Goal: Task Accomplishment & Management: Manage account settings

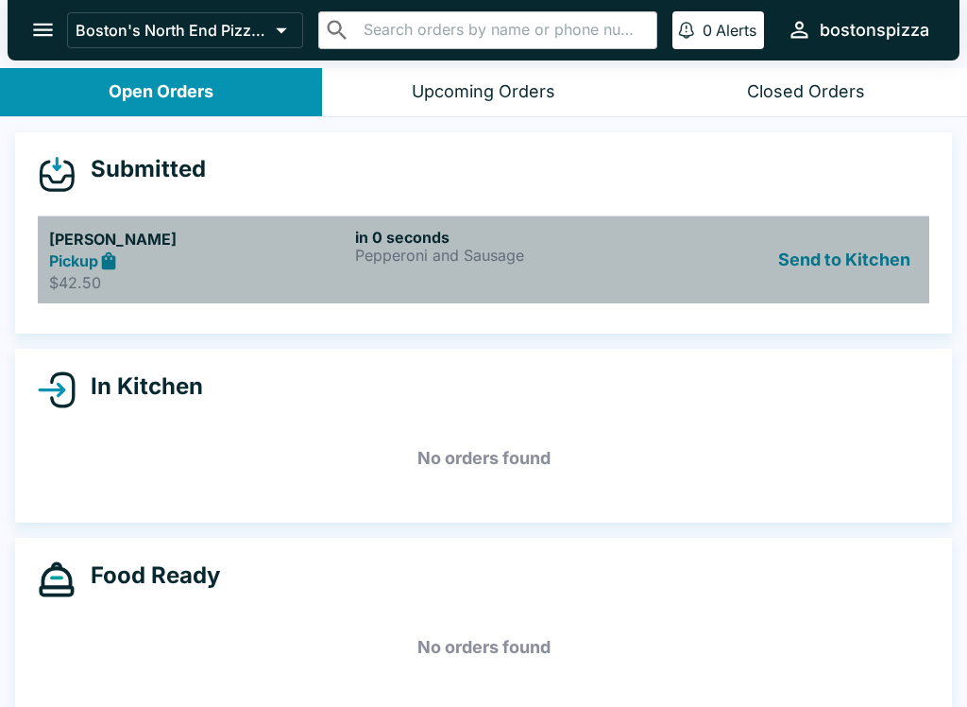
click at [424, 254] on p "Pepperoni and Sausage" at bounding box center [504, 255] width 299 height 17
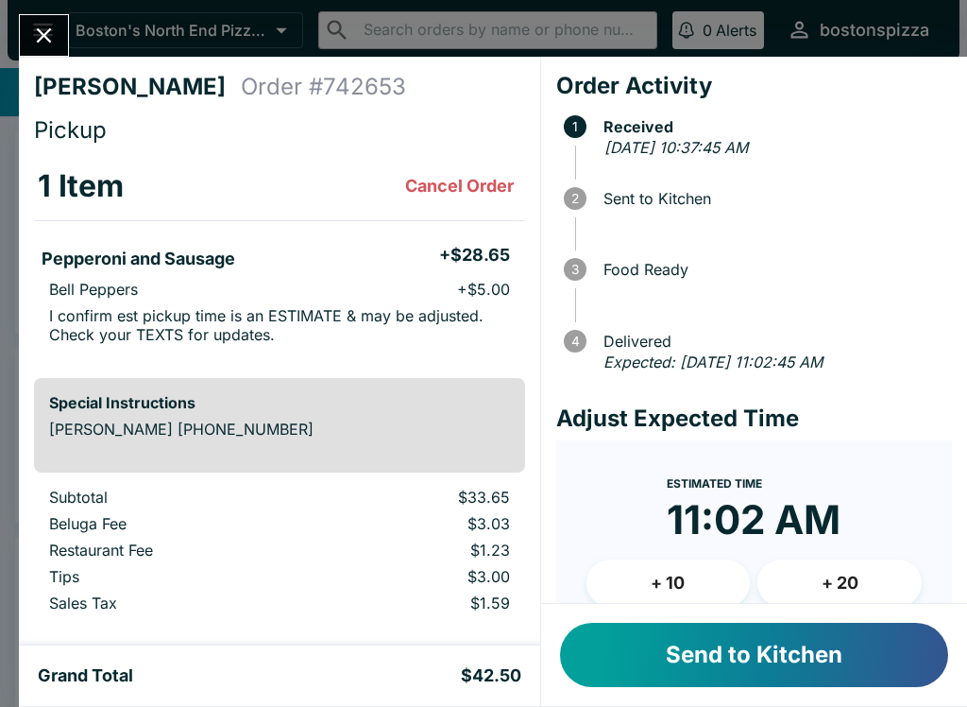
click at [813, 684] on button "Send to Kitchen" at bounding box center [754, 655] width 388 height 64
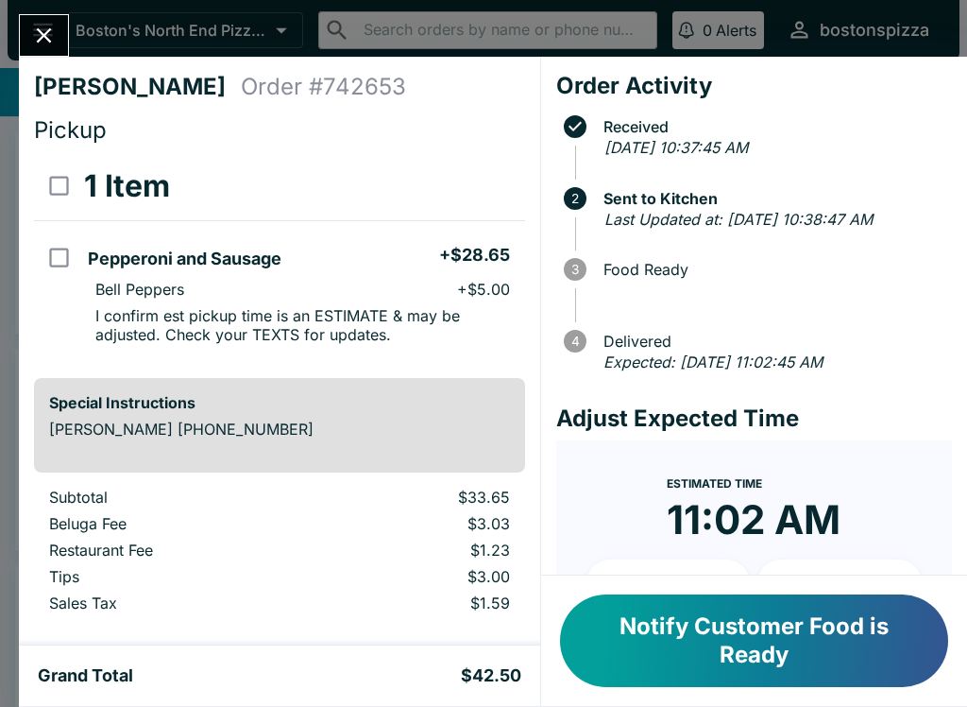
click at [31, 31] on icon "Close" at bounding box center [44, 36] width 26 height 26
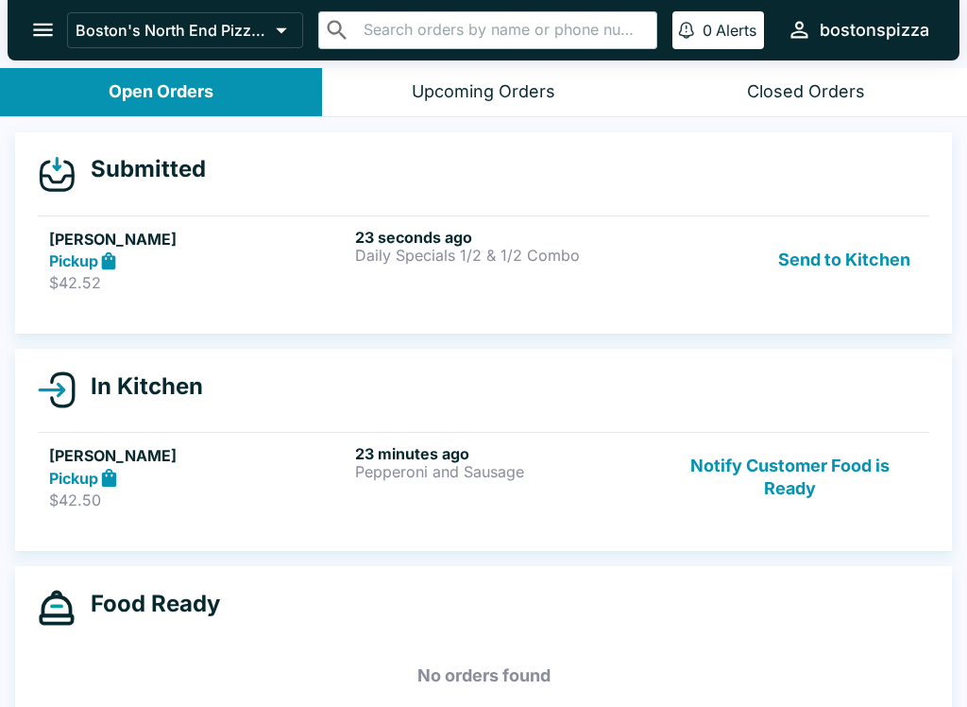
click at [409, 249] on p "Daily Specials 1/2 & 1/2 Combo" at bounding box center [504, 255] width 299 height 17
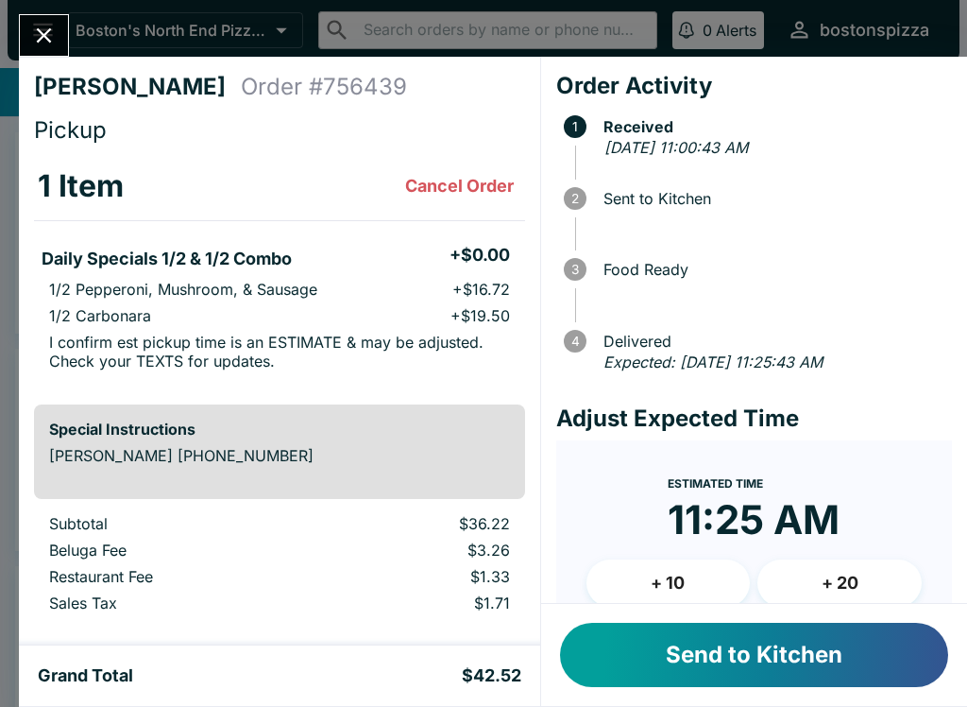
click at [758, 661] on button "Send to Kitchen" at bounding box center [754, 655] width 388 height 64
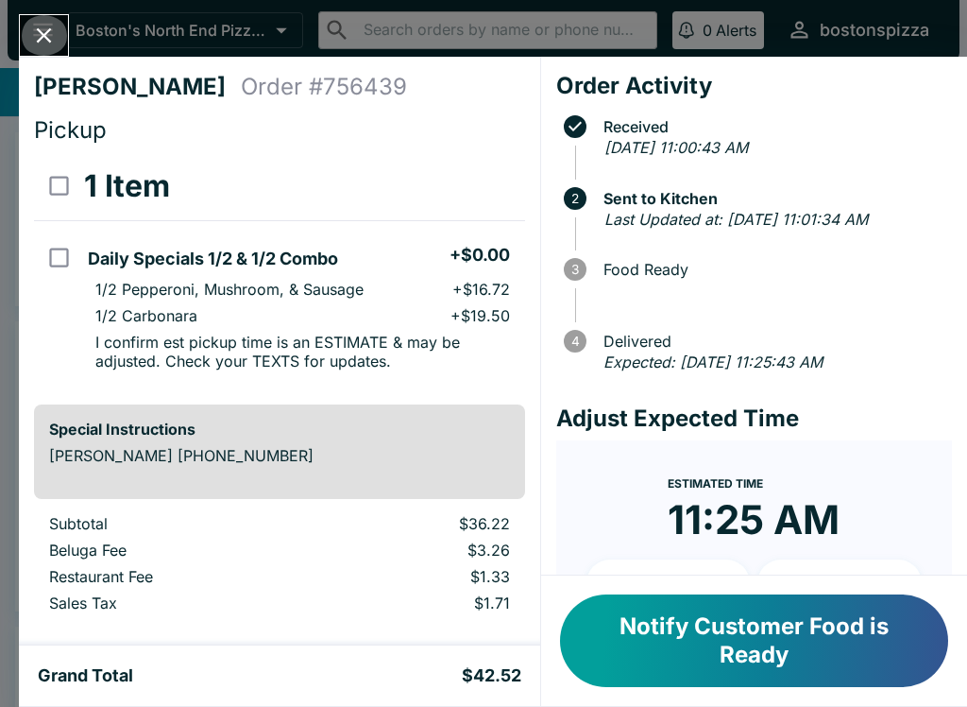
click at [46, 35] on icon "Close" at bounding box center [44, 35] width 15 height 15
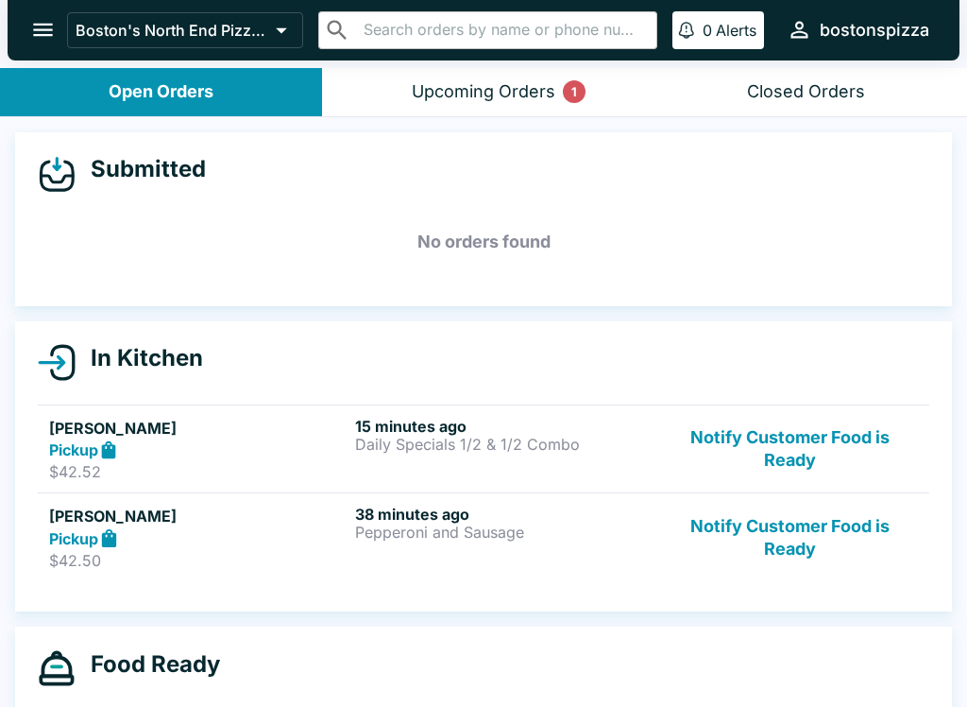
click at [785, 533] on button "Notify Customer Food is Ready" at bounding box center [790, 536] width 256 height 65
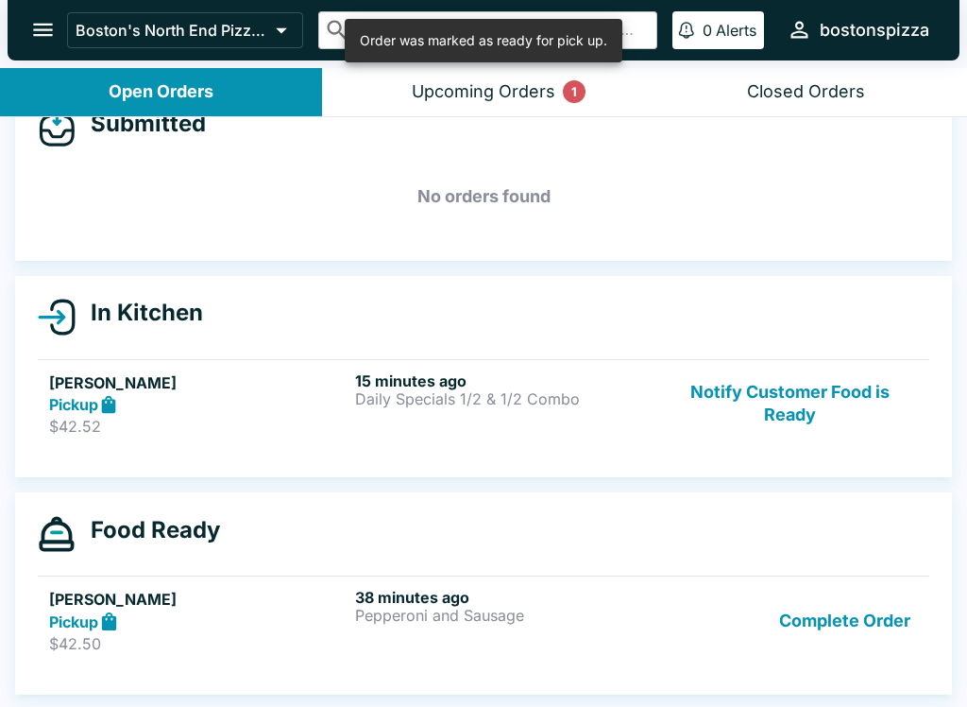
scroll to position [45, 0]
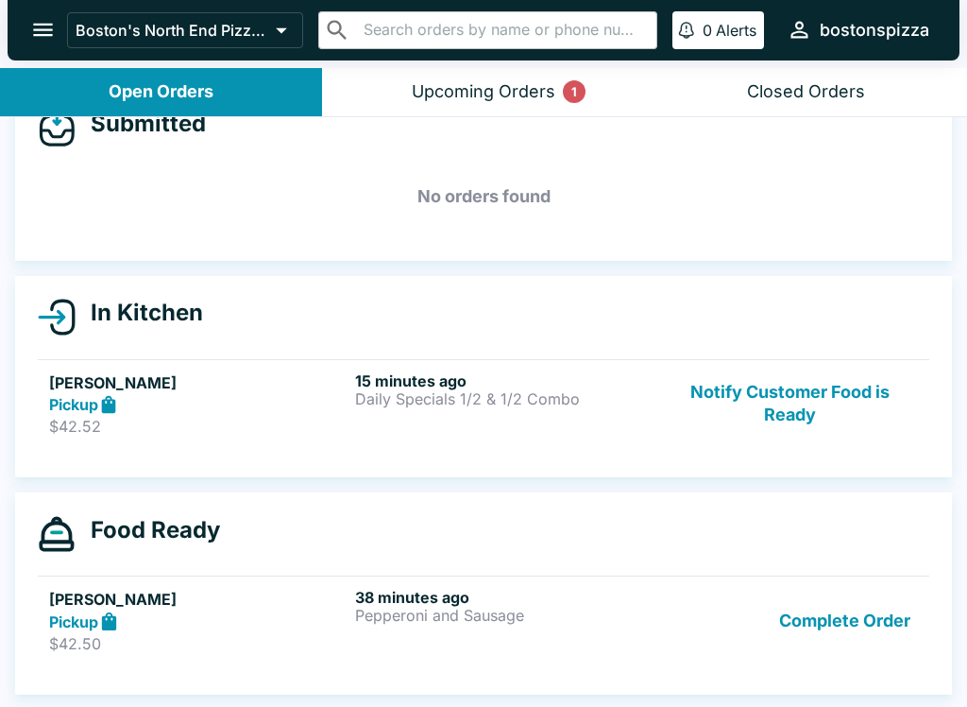
click at [490, 608] on p "Pepperoni and Sausage" at bounding box center [504, 615] width 299 height 17
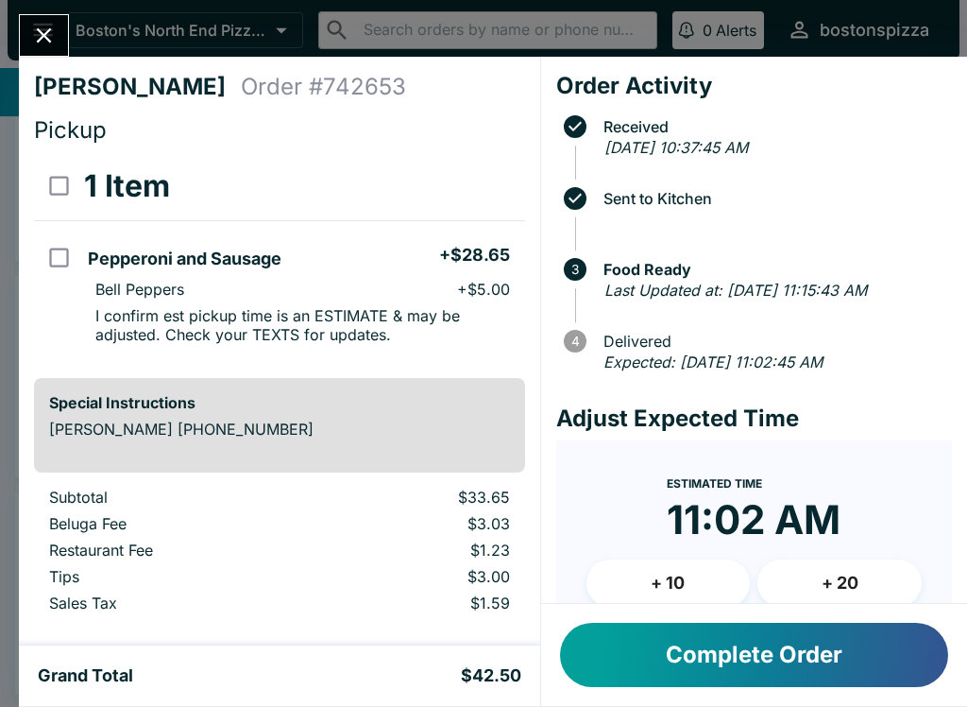
click at [53, 24] on icon "Close" at bounding box center [44, 36] width 26 height 26
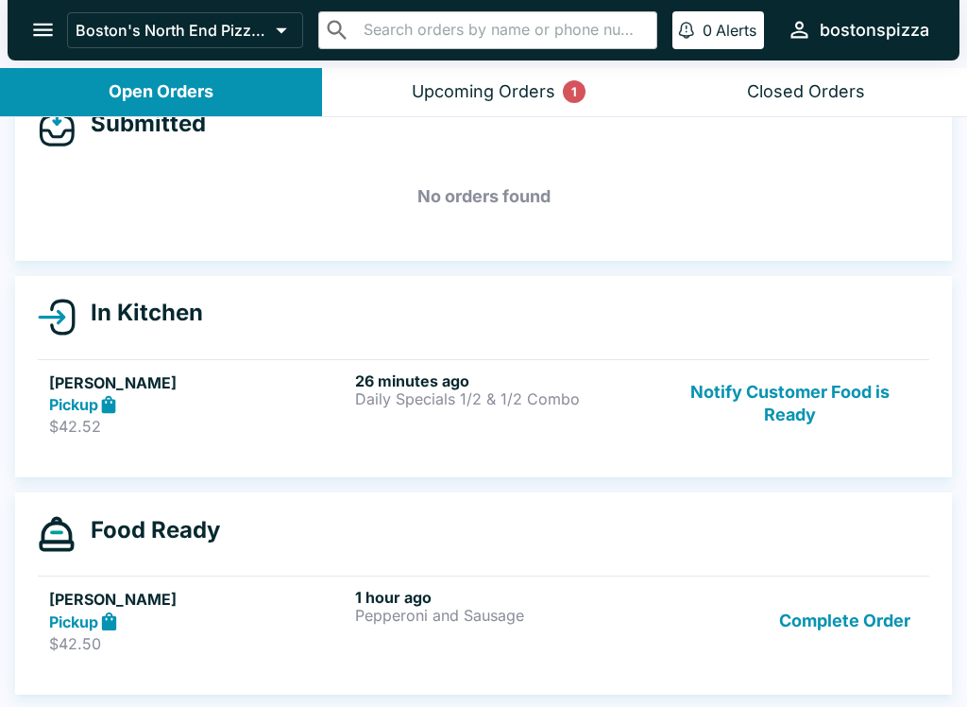
click at [790, 392] on button "Notify Customer Food is Ready" at bounding box center [790, 403] width 256 height 65
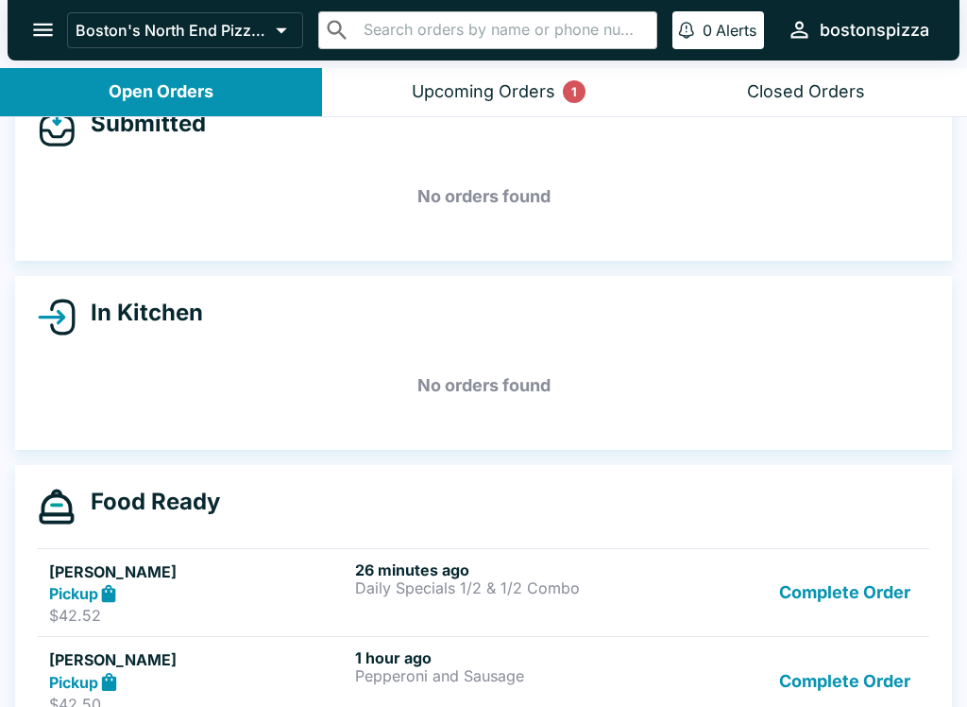
click at [549, 78] on button "Upcoming Orders 1" at bounding box center [483, 92] width 322 height 48
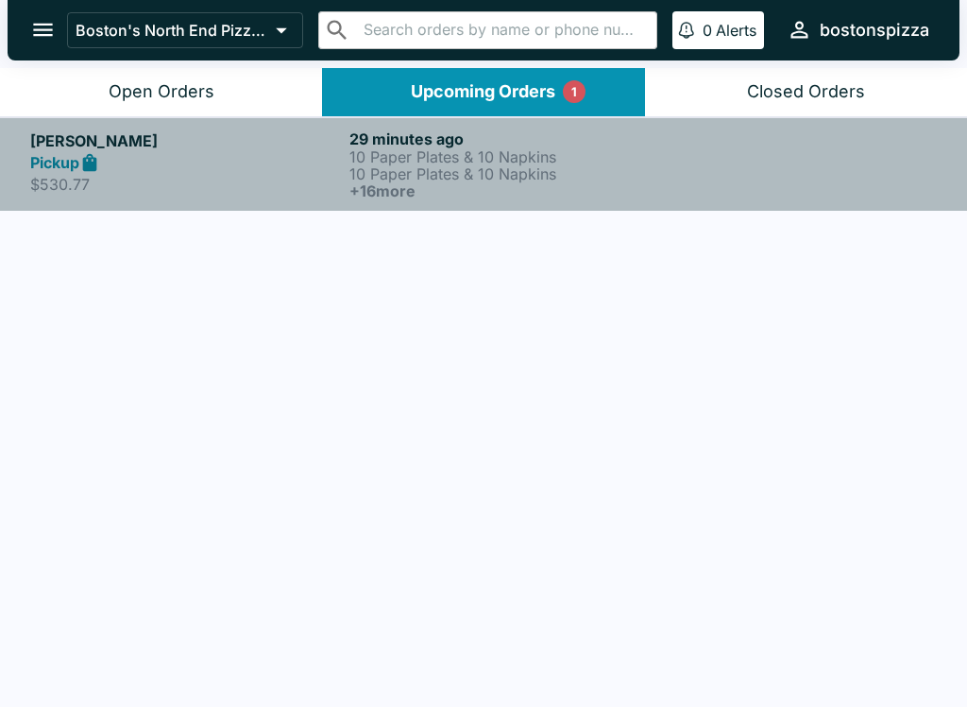
click at [522, 160] on p "10 Paper Plates & 10 Napkins" at bounding box center [506, 156] width 312 height 17
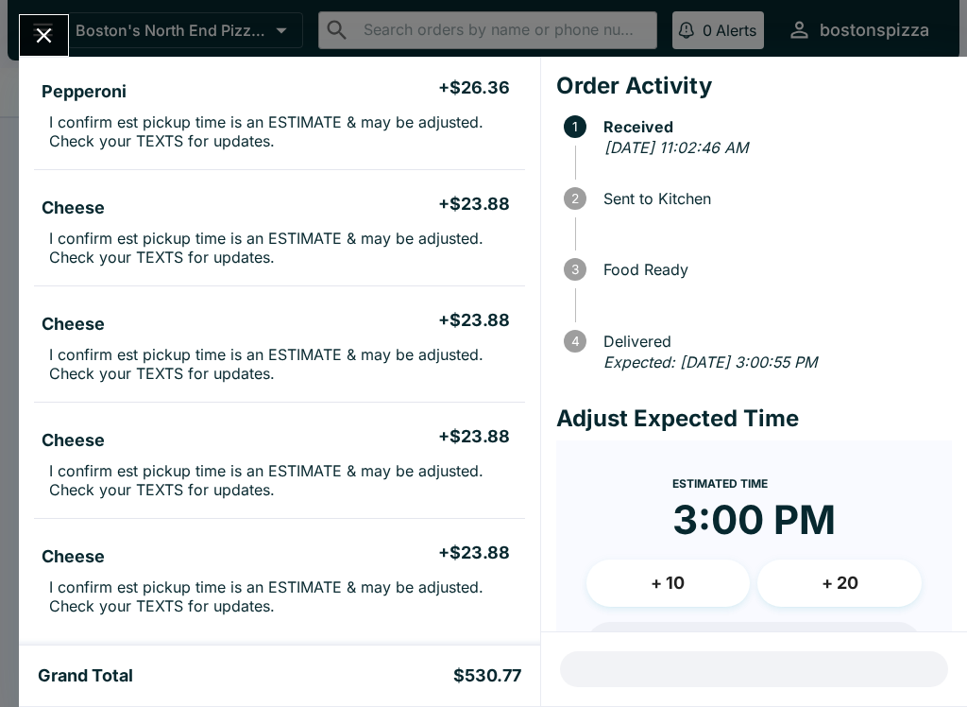
click at [677, 451] on form "Estimated Time 3:00 PM + 10 + 20 Reset Update ETA" at bounding box center [754, 597] width 396 height 314
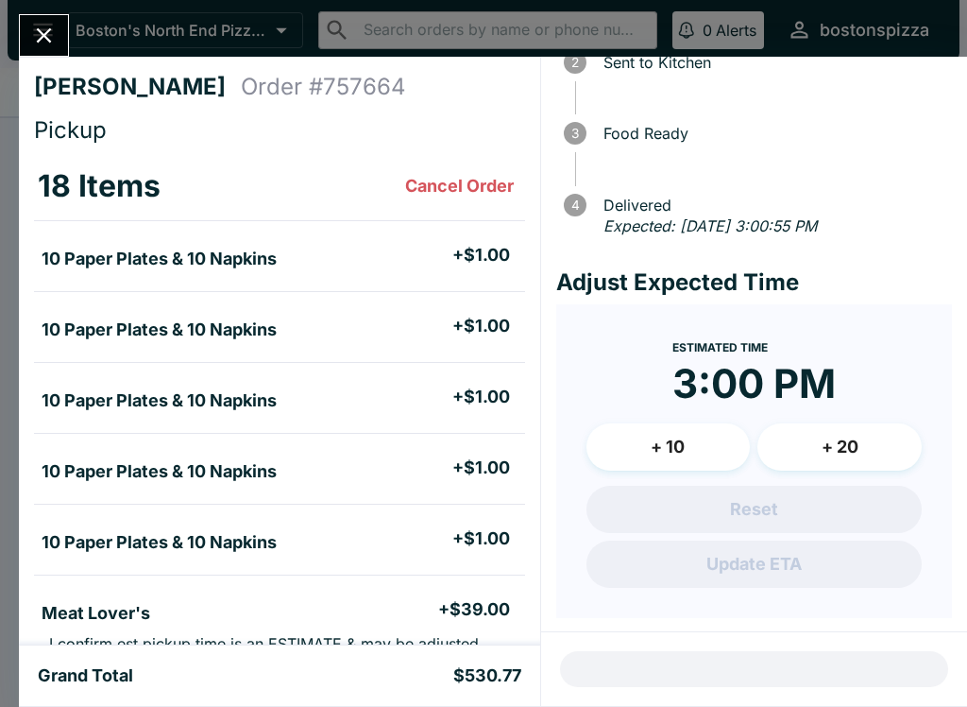
scroll to position [135, 0]
click at [43, 44] on icon "Close" at bounding box center [44, 36] width 26 height 26
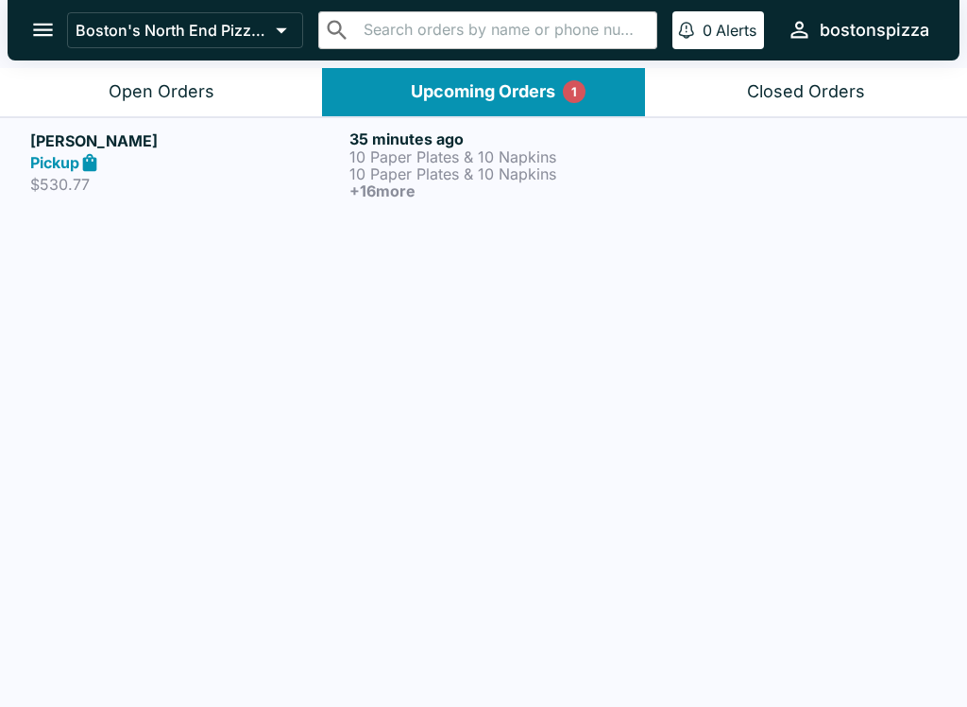
click at [174, 91] on div "Open Orders" at bounding box center [162, 92] width 106 height 22
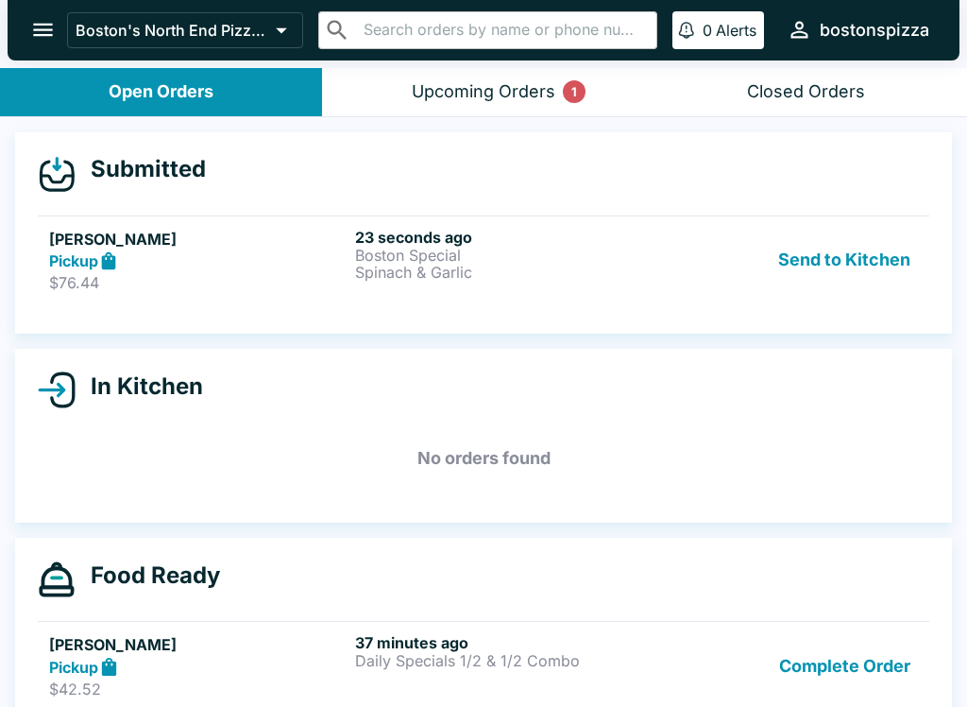
click at [249, 251] on div "Pickup" at bounding box center [198, 261] width 299 height 22
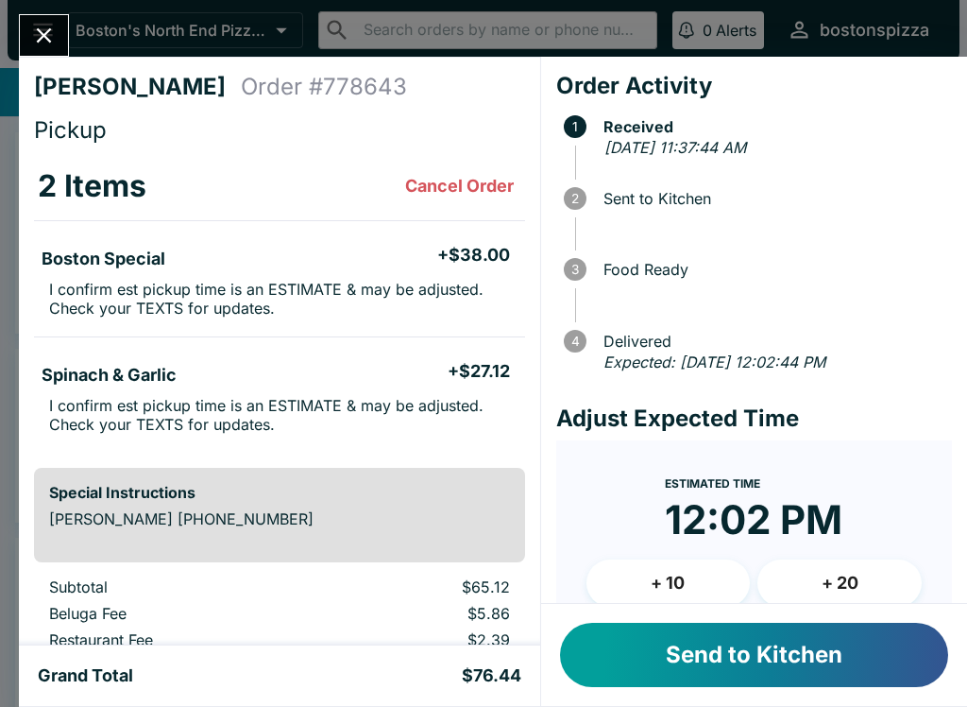
click at [844, 583] on button "+ 20" at bounding box center [840, 582] width 164 height 47
click at [861, 641] on button "Send to Kitchen" at bounding box center [754, 655] width 388 height 64
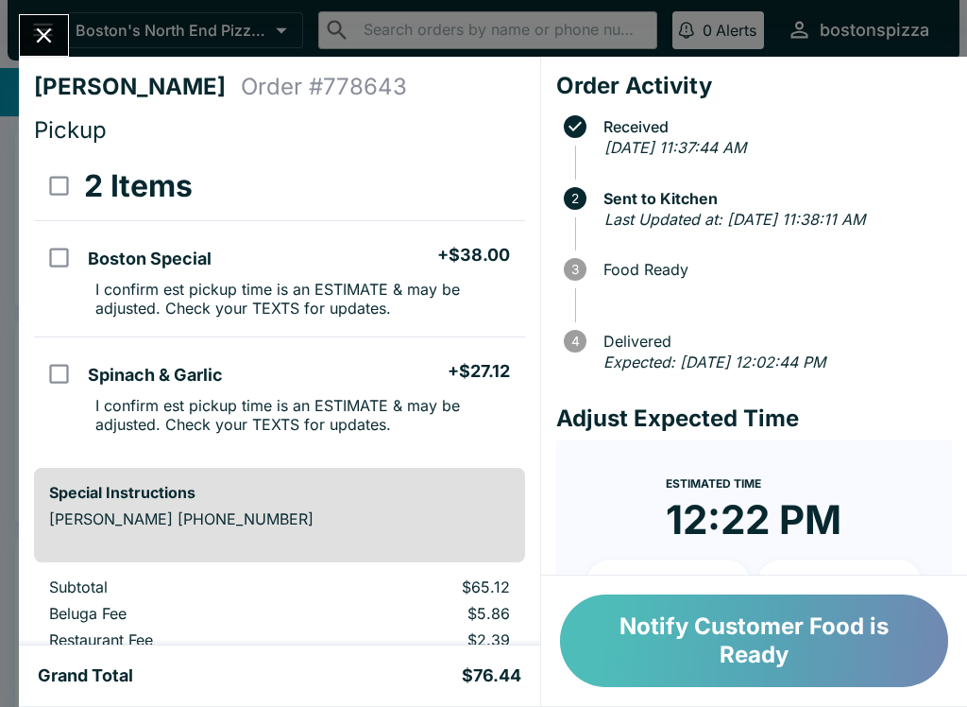
click at [784, 646] on button "Notify Customer Food is Ready" at bounding box center [754, 640] width 388 height 93
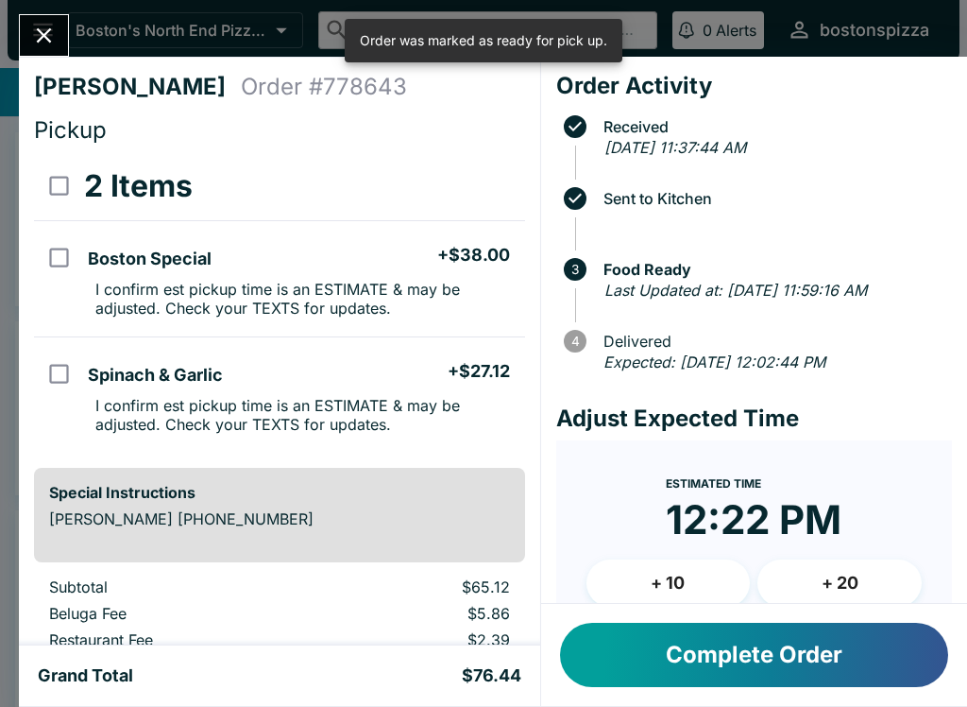
click at [53, 23] on icon "Close" at bounding box center [44, 36] width 26 height 26
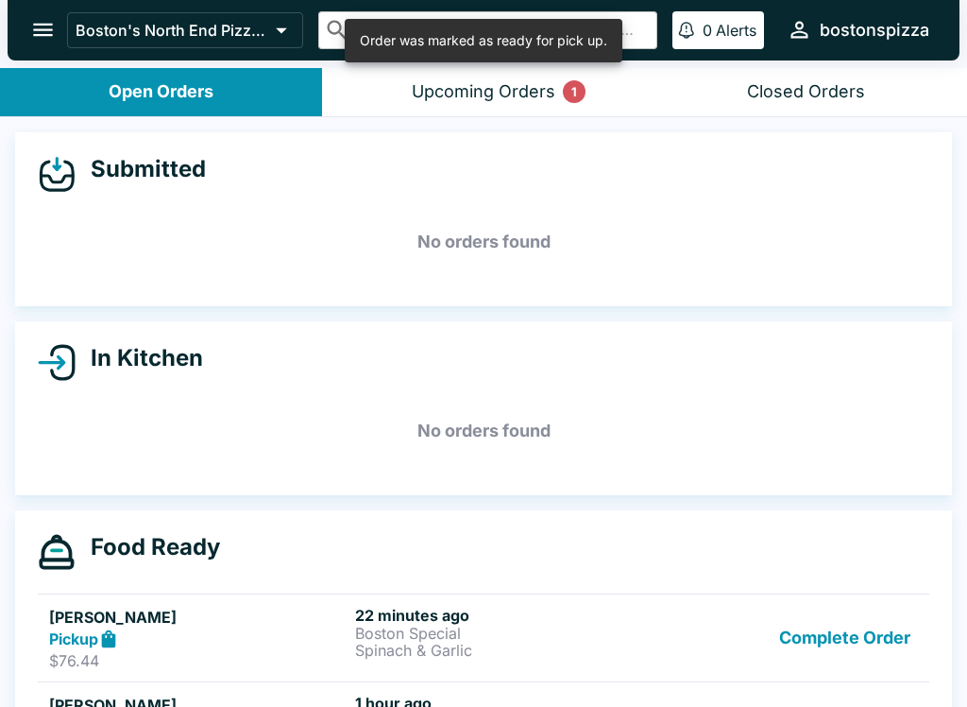
click at [489, 93] on div "Upcoming Orders 1" at bounding box center [484, 92] width 144 height 22
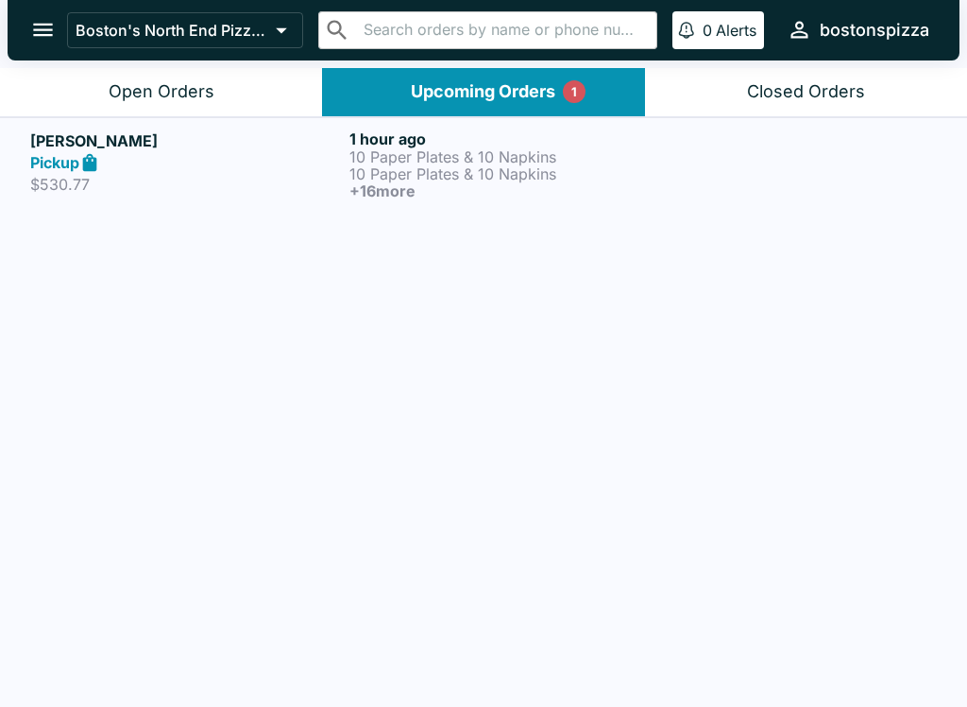
click at [397, 165] on p "10 Paper Plates & 10 Napkins" at bounding box center [506, 173] width 312 height 17
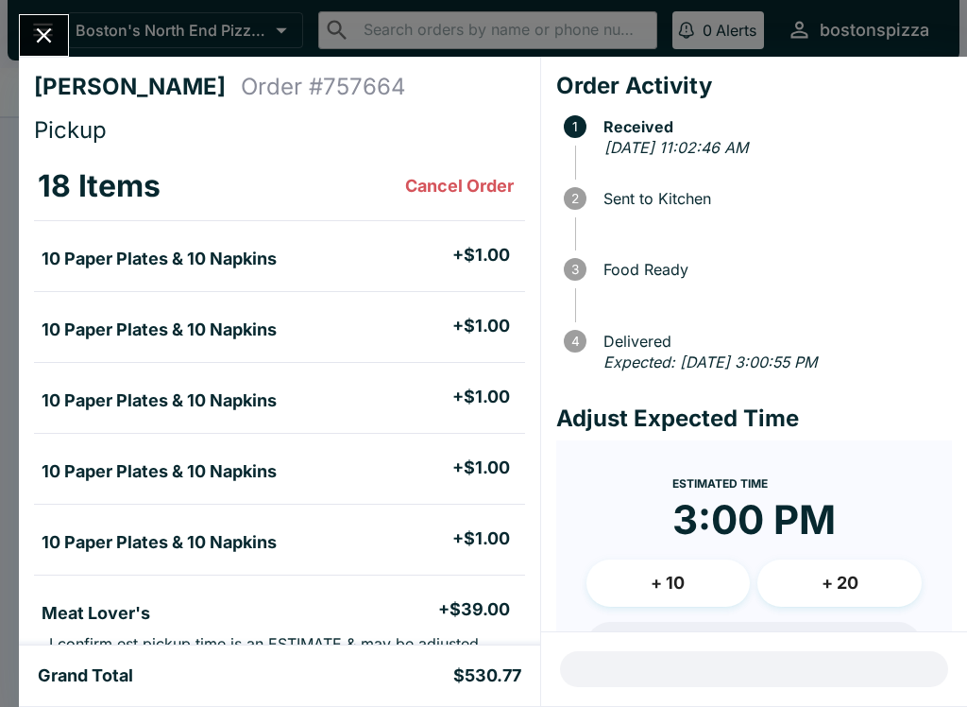
scroll to position [-2, 0]
click at [48, 32] on icon "Close" at bounding box center [44, 35] width 15 height 15
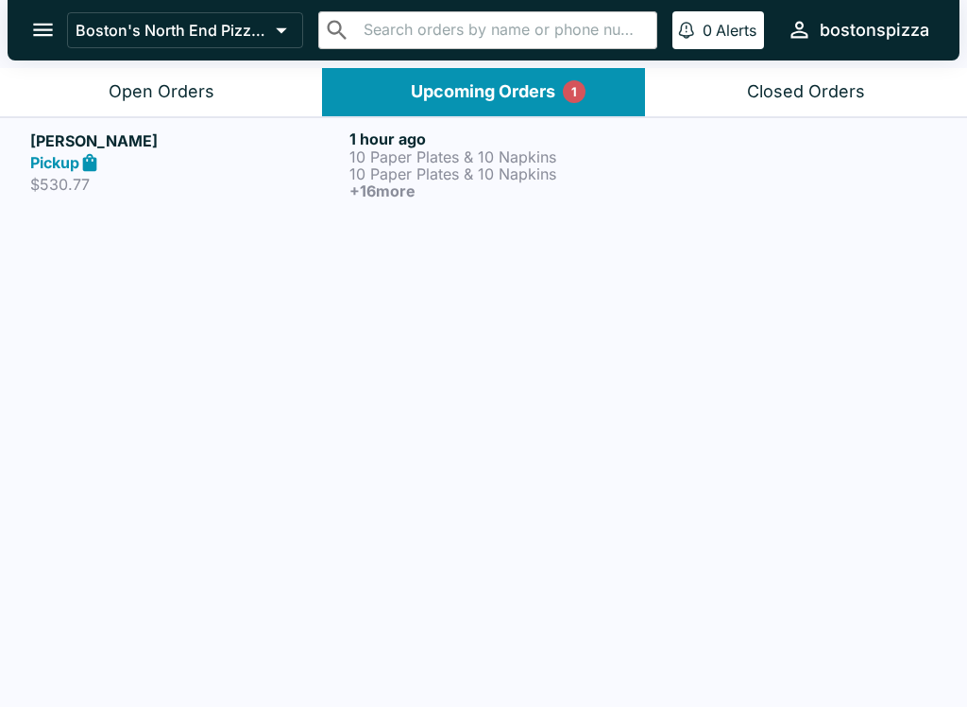
click at [131, 81] on div "Open Orders" at bounding box center [162, 92] width 106 height 22
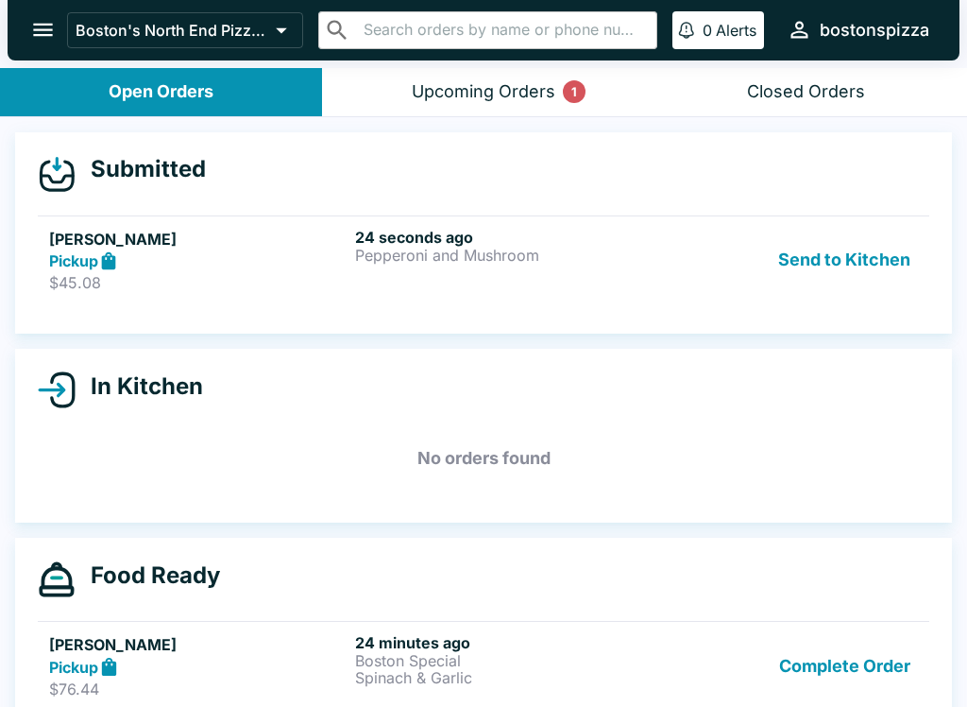
click at [398, 263] on p "Pepperoni and Mushroom" at bounding box center [504, 255] width 299 height 17
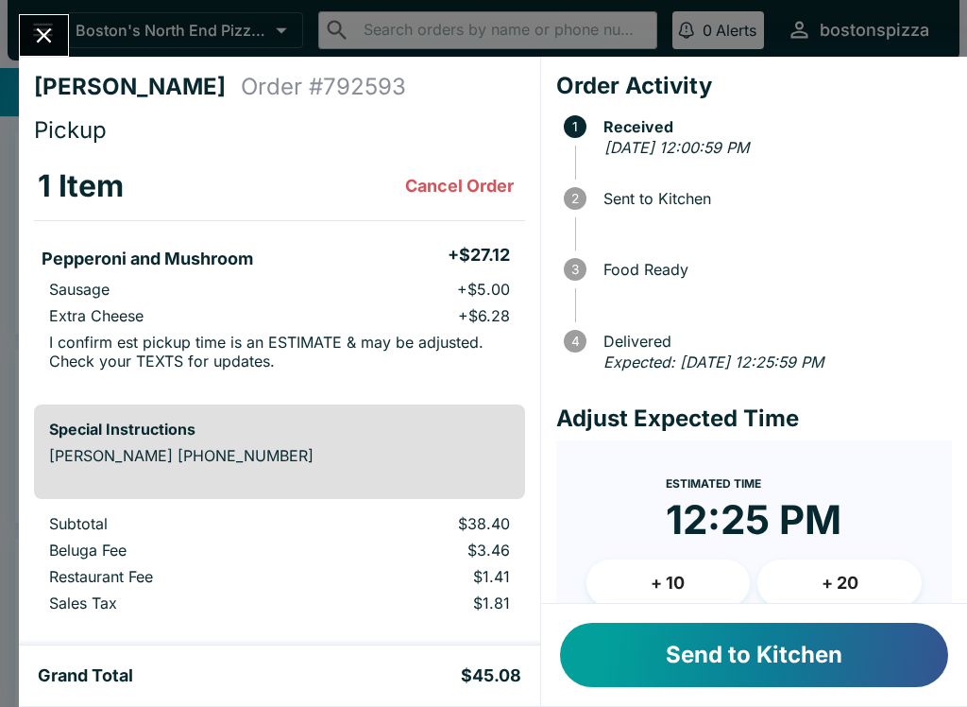
click at [808, 664] on button "Send to Kitchen" at bounding box center [754, 655] width 388 height 64
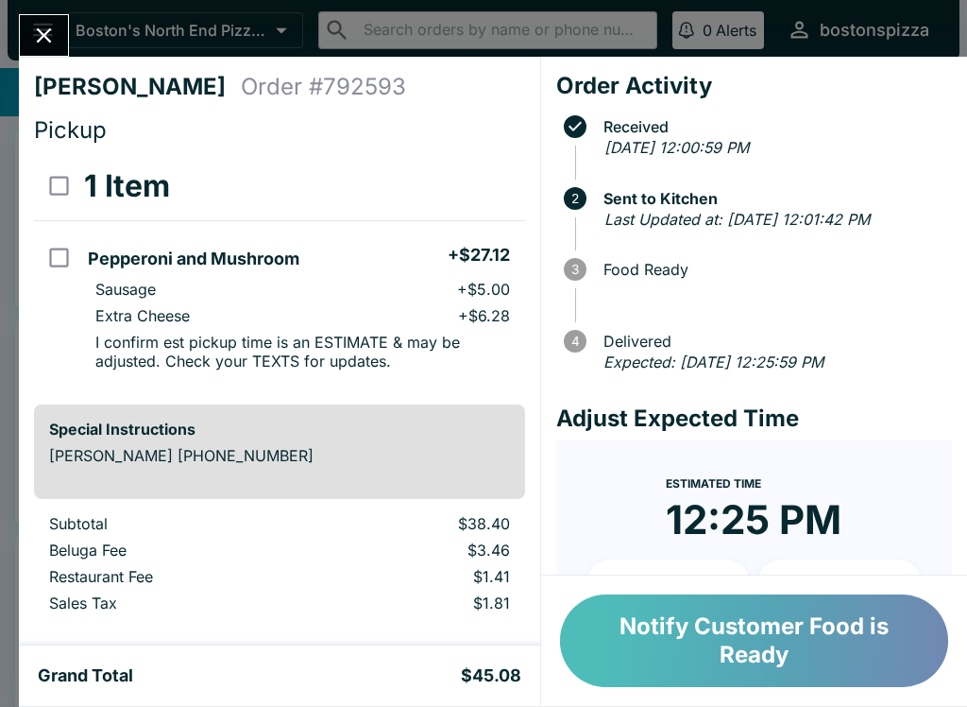
click at [778, 650] on button "Notify Customer Food is Ready" at bounding box center [754, 640] width 388 height 93
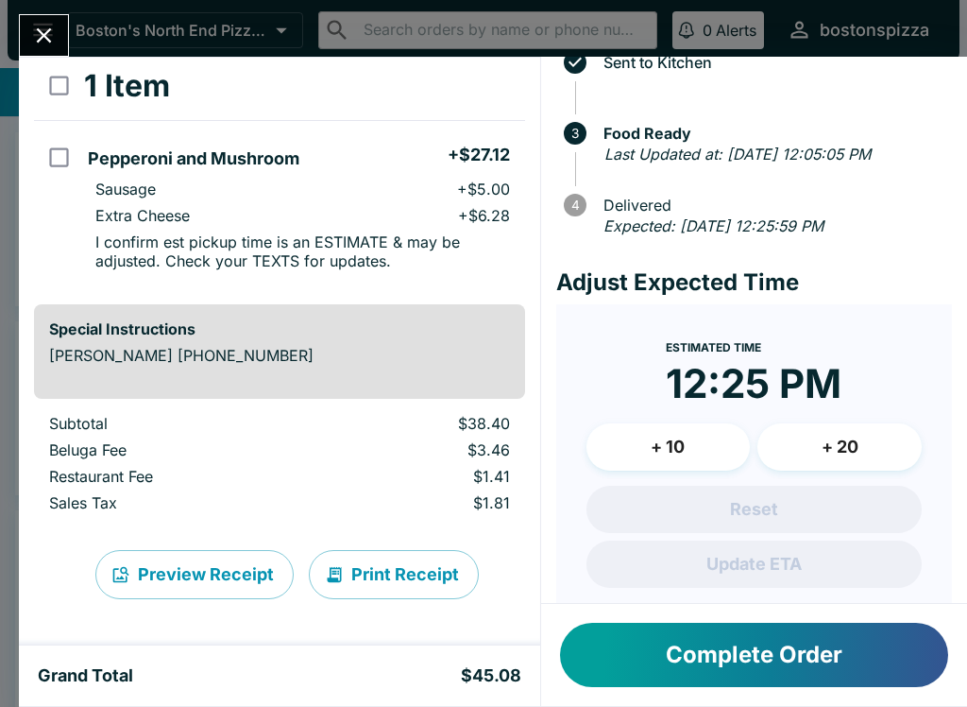
scroll to position [135, 0]
click at [868, 471] on button "+ 20" at bounding box center [840, 447] width 164 height 47
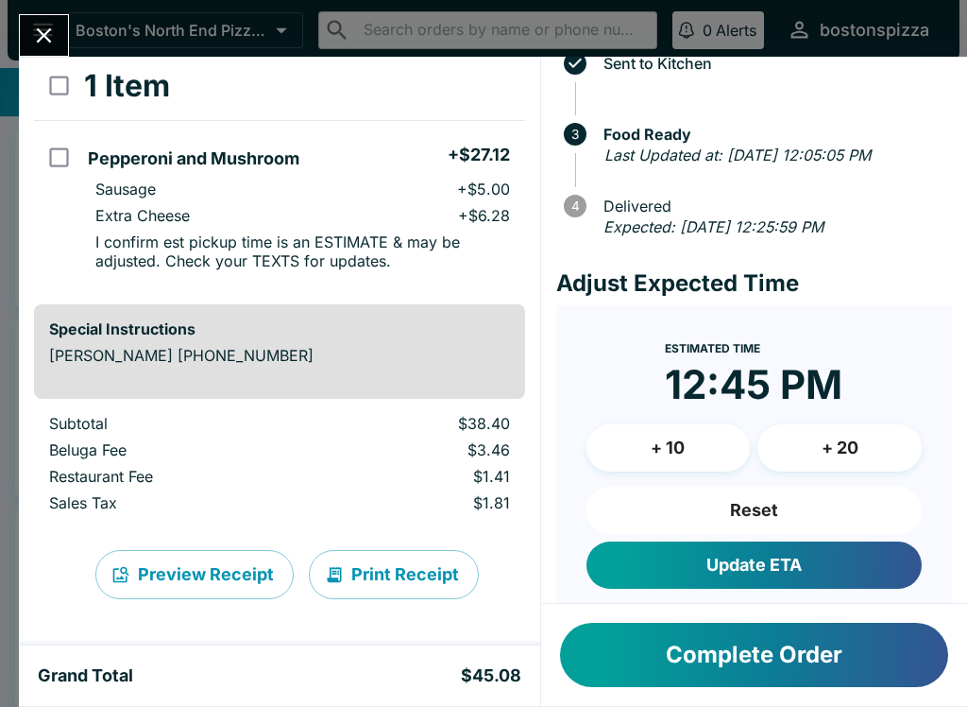
click at [846, 589] on button "Update ETA" at bounding box center [754, 564] width 335 height 47
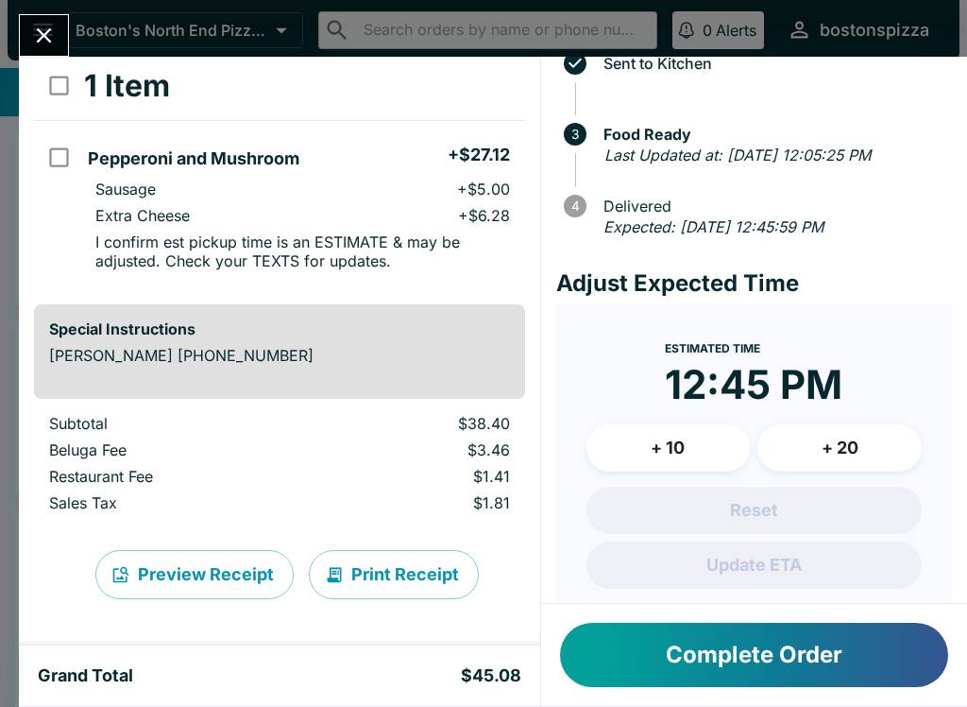
click at [56, 27] on icon "Close" at bounding box center [44, 36] width 26 height 26
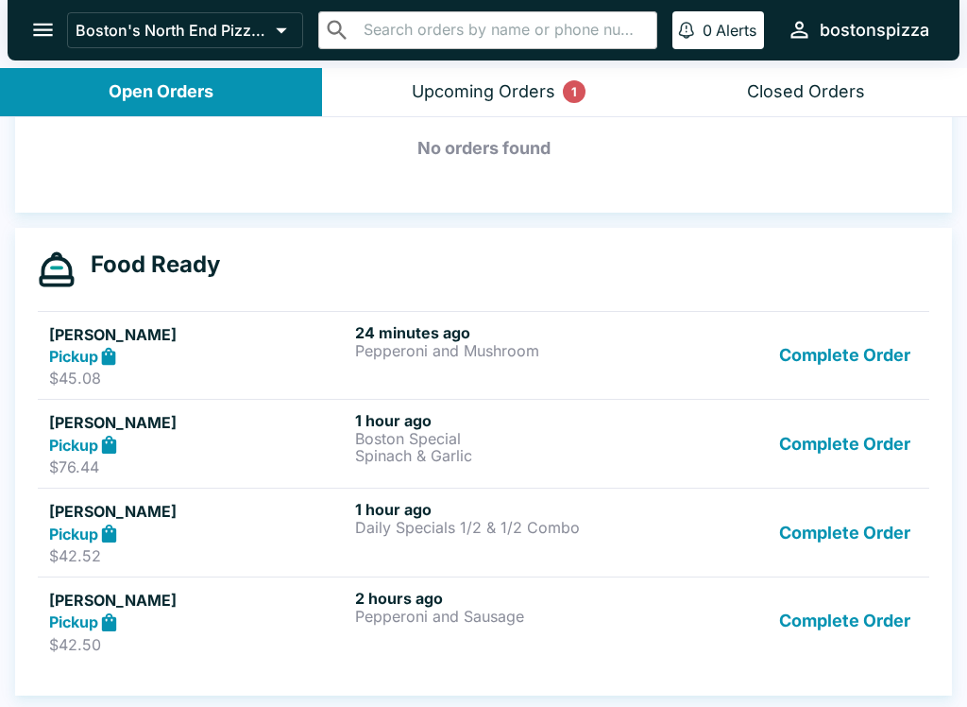
scroll to position [282, 0]
click at [857, 537] on button "Complete Order" at bounding box center [845, 532] width 146 height 65
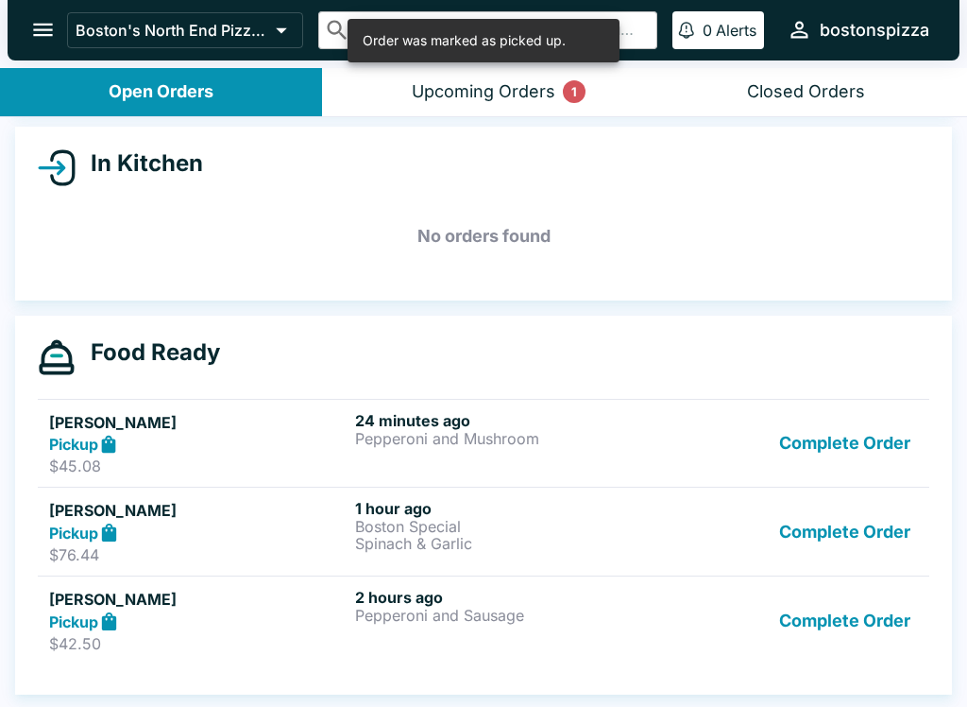
scroll to position [195, 0]
click at [851, 616] on button "Complete Order" at bounding box center [845, 620] width 146 height 65
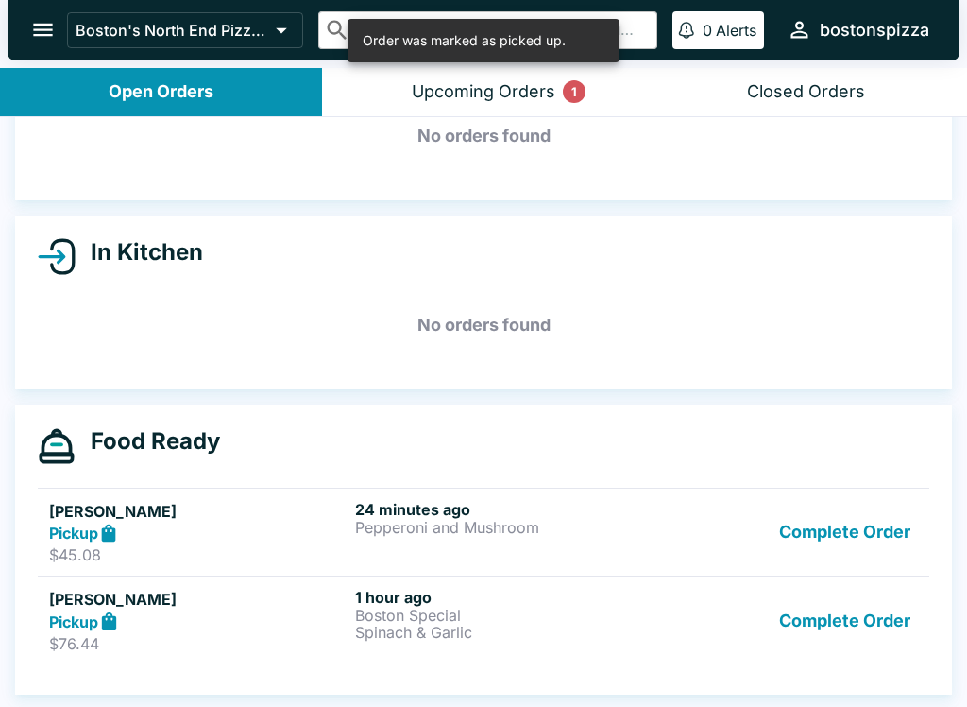
scroll to position [106, 0]
click at [457, 523] on p "Pepperoni and Mushroom" at bounding box center [504, 527] width 299 height 17
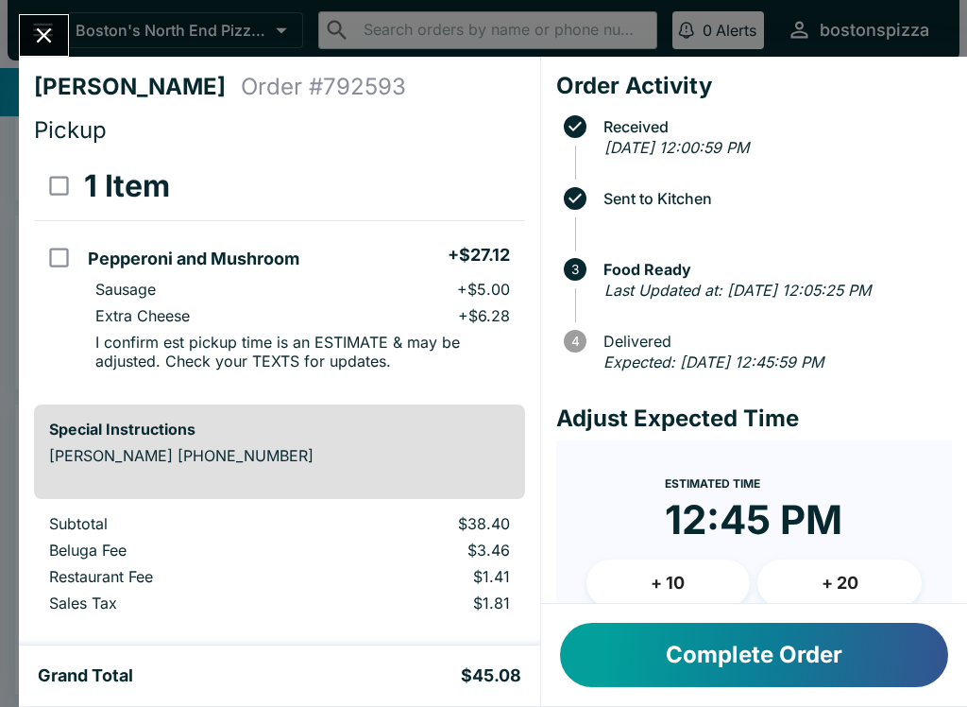
click at [63, 15] on div at bounding box center [44, 35] width 50 height 43
click at [43, 39] on icon "Close" at bounding box center [44, 36] width 26 height 26
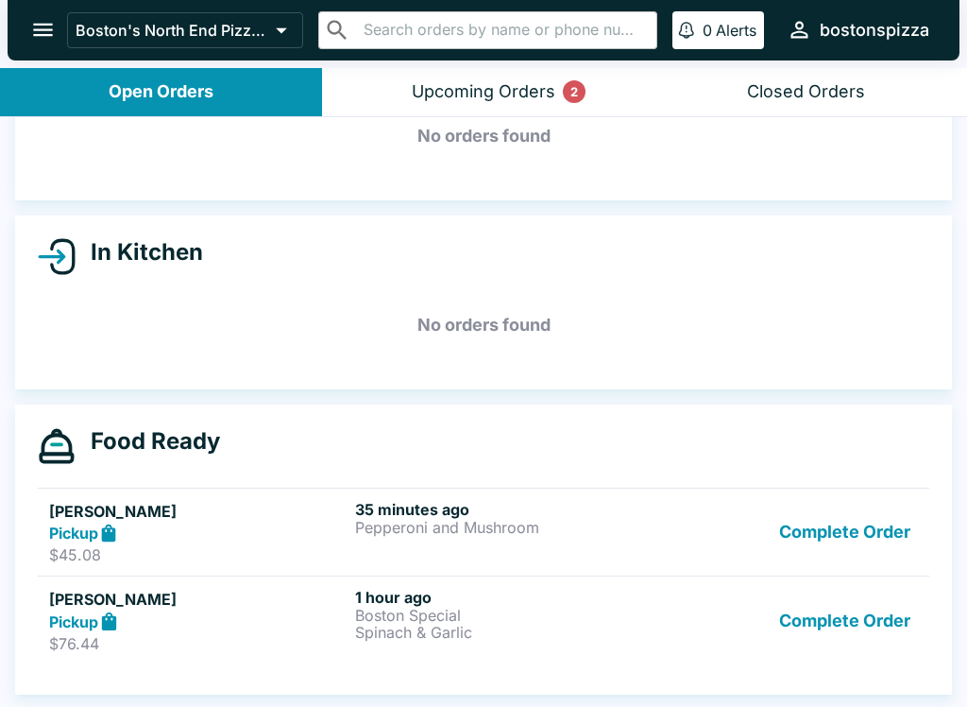
scroll to position [106, 0]
click at [417, 535] on p "Pepperoni and Mushroom" at bounding box center [504, 527] width 299 height 17
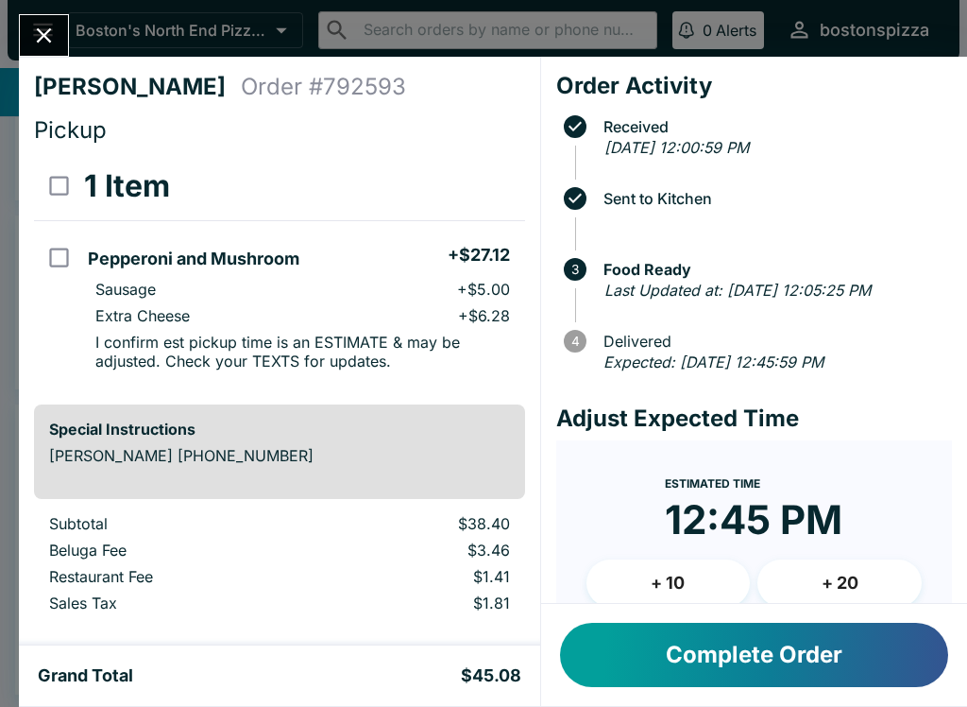
click at [803, 657] on button "Complete Order" at bounding box center [754, 655] width 388 height 64
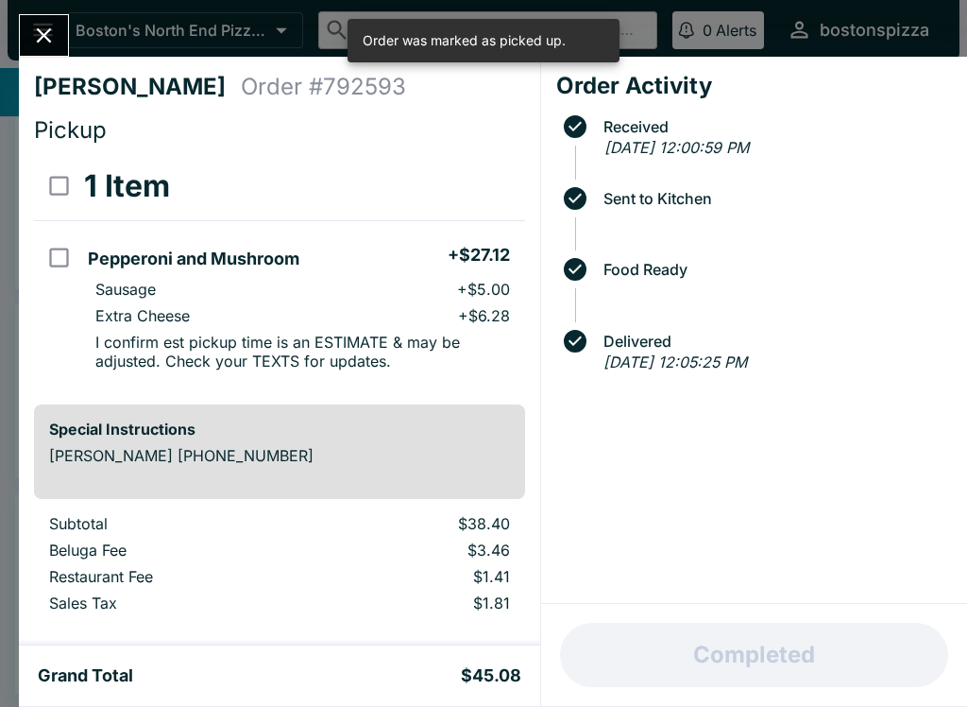
scroll to position [17, 0]
click at [37, 47] on icon "Close" at bounding box center [44, 36] width 26 height 26
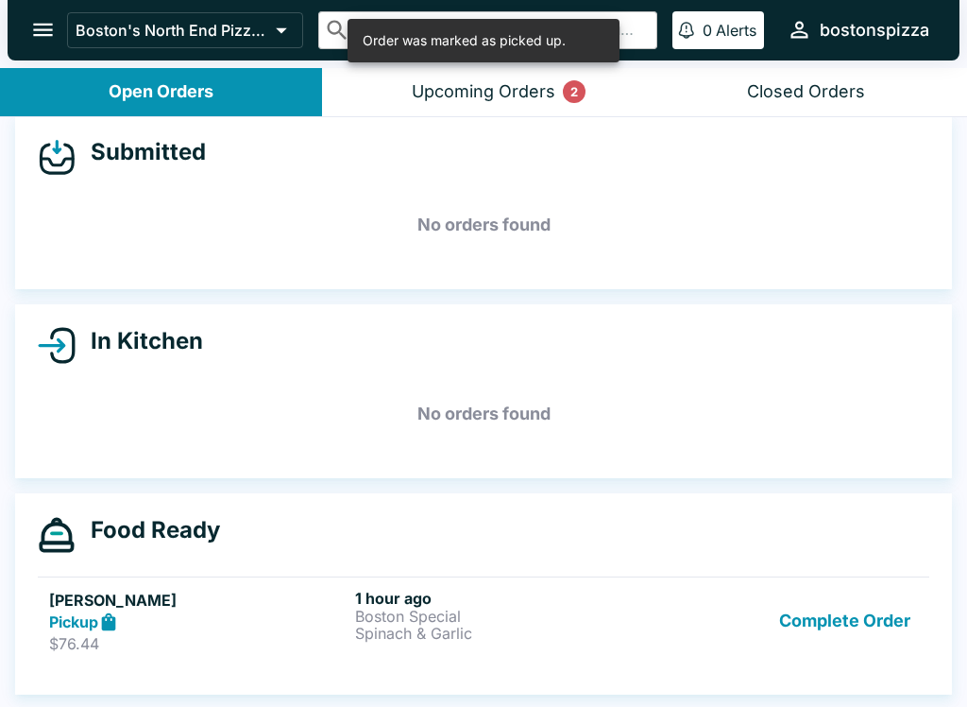
scroll to position [3, 0]
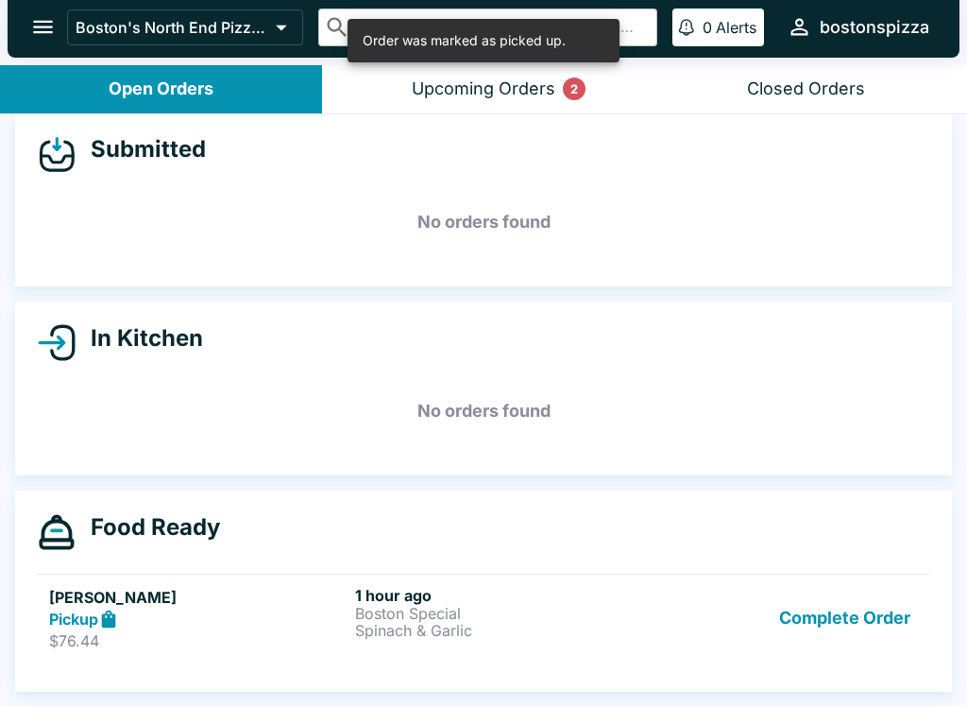
click at [847, 629] on button "Complete Order" at bounding box center [845, 618] width 146 height 65
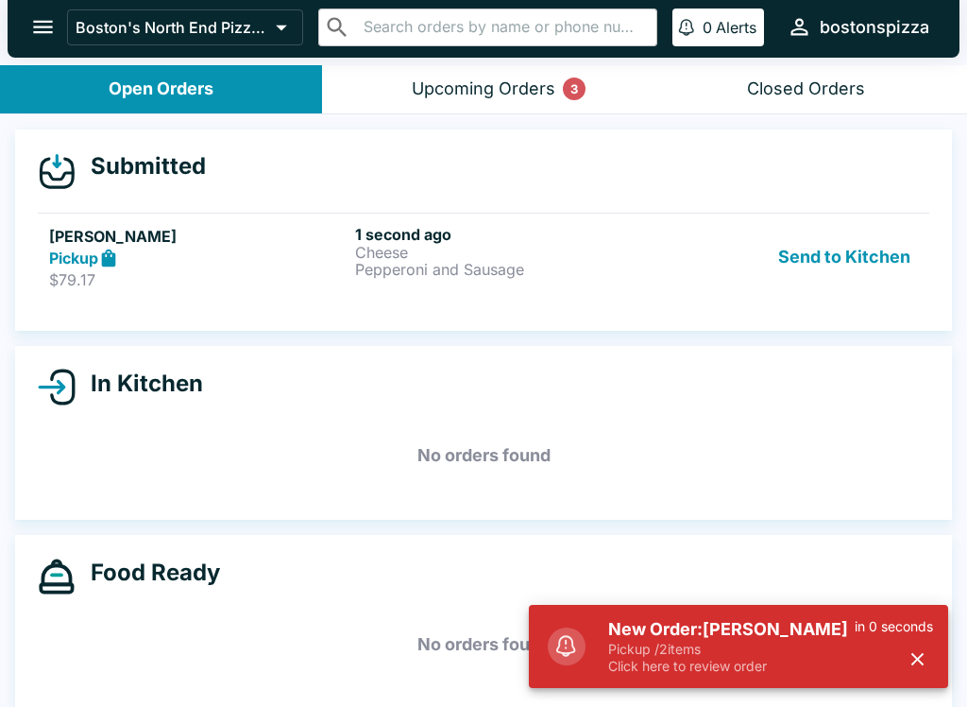
click at [695, 641] on p "Pickup / 2 items" at bounding box center [731, 649] width 247 height 17
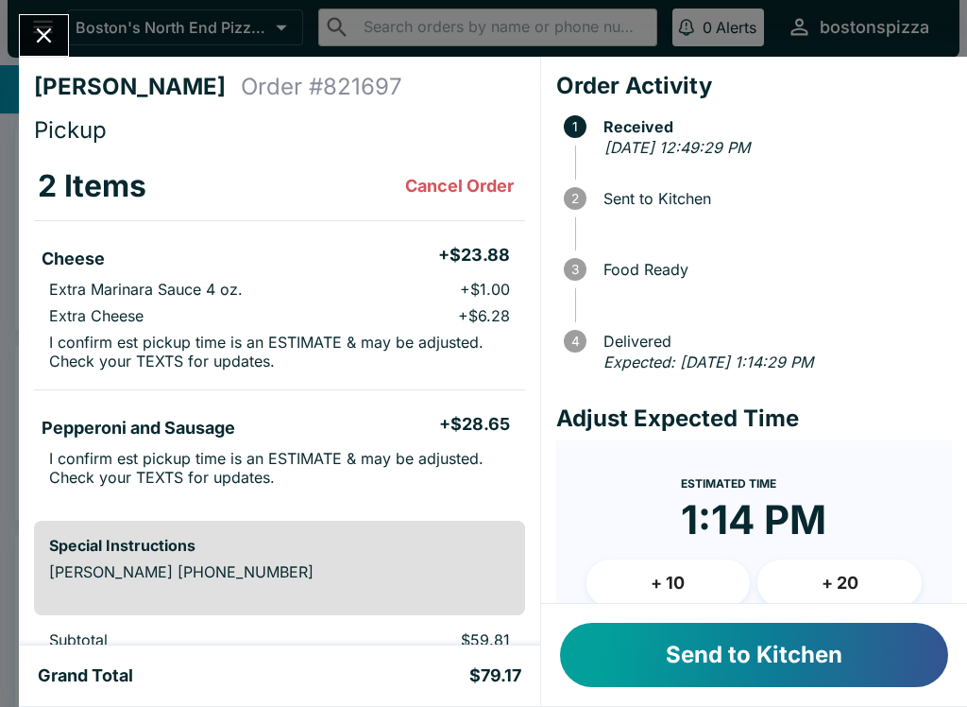
click at [789, 641] on button "Send to Kitchen" at bounding box center [754, 655] width 388 height 64
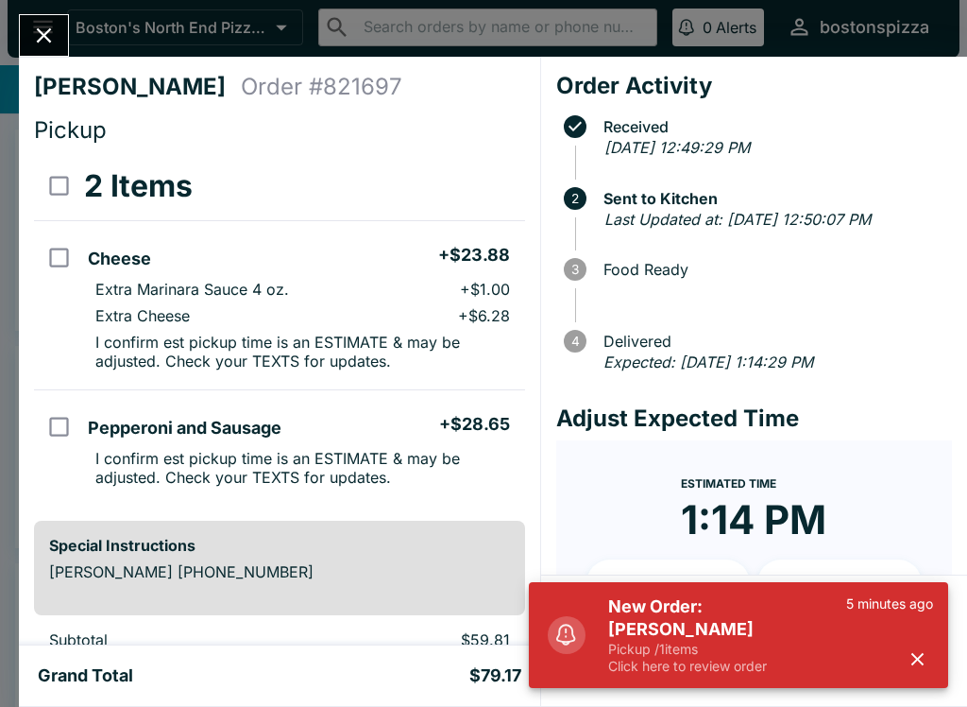
click at [750, 664] on p "Click here to review order" at bounding box center [727, 666] width 238 height 17
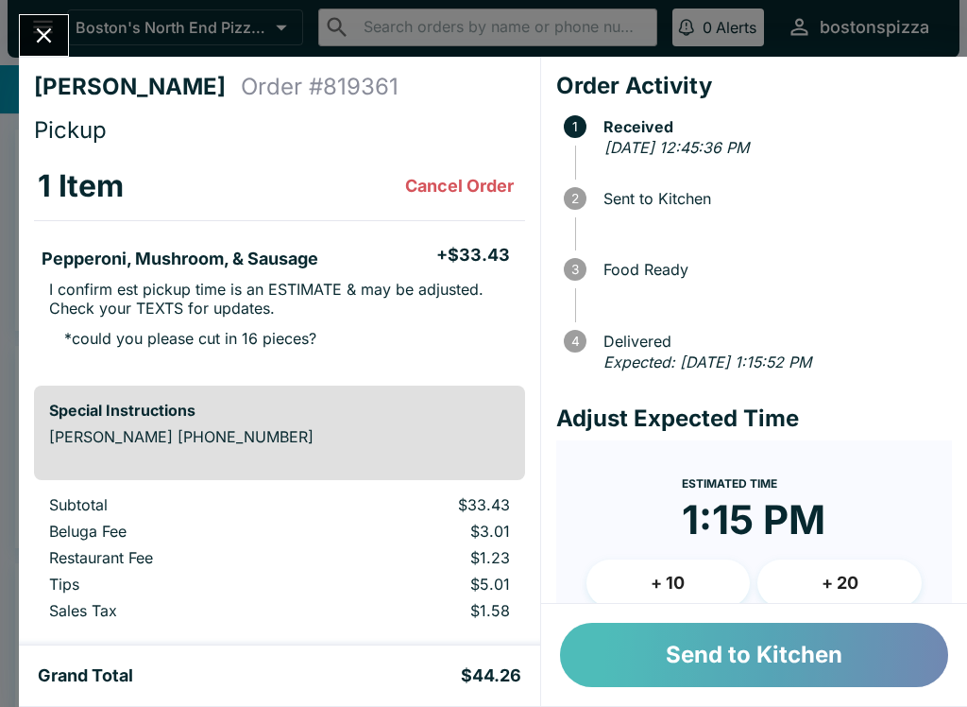
click at [792, 635] on button "Send to Kitchen" at bounding box center [754, 655] width 388 height 64
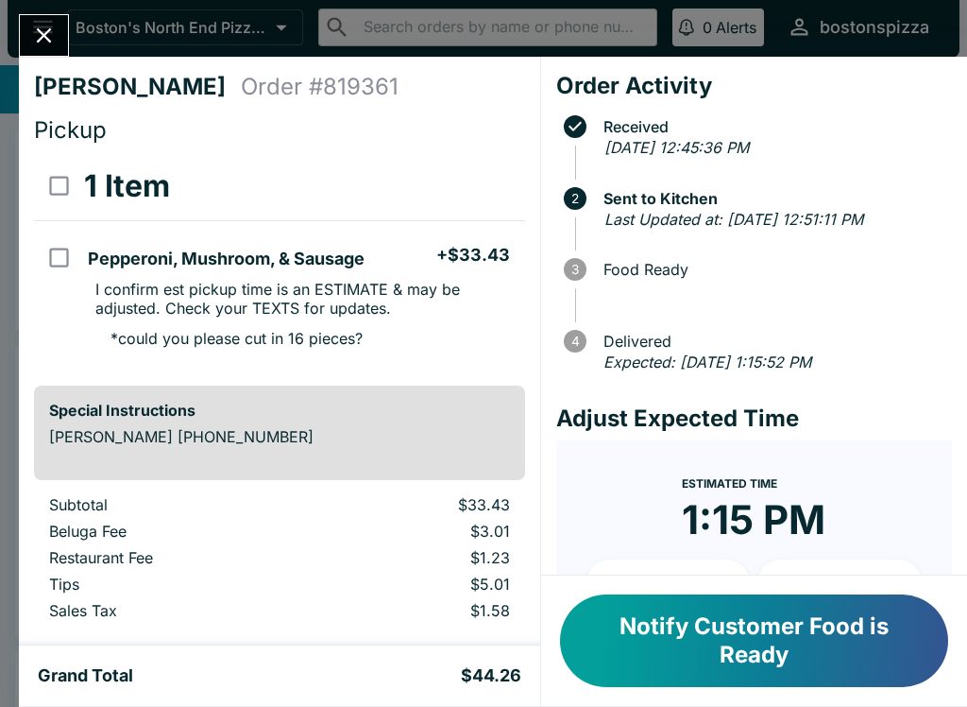
click at [26, 31] on button "Close" at bounding box center [44, 35] width 48 height 41
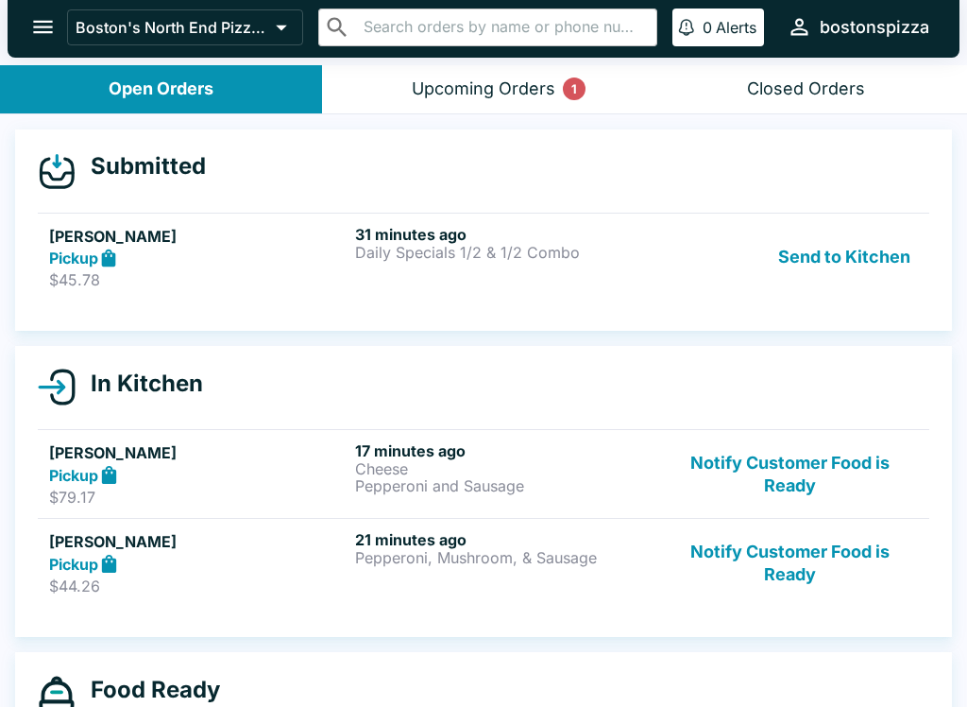
click at [471, 220] on link "Davin Paahana Pickup $45.78 31 minutes ago Daily Specials 1/2 & 1/2 Combo Send …" at bounding box center [484, 257] width 892 height 89
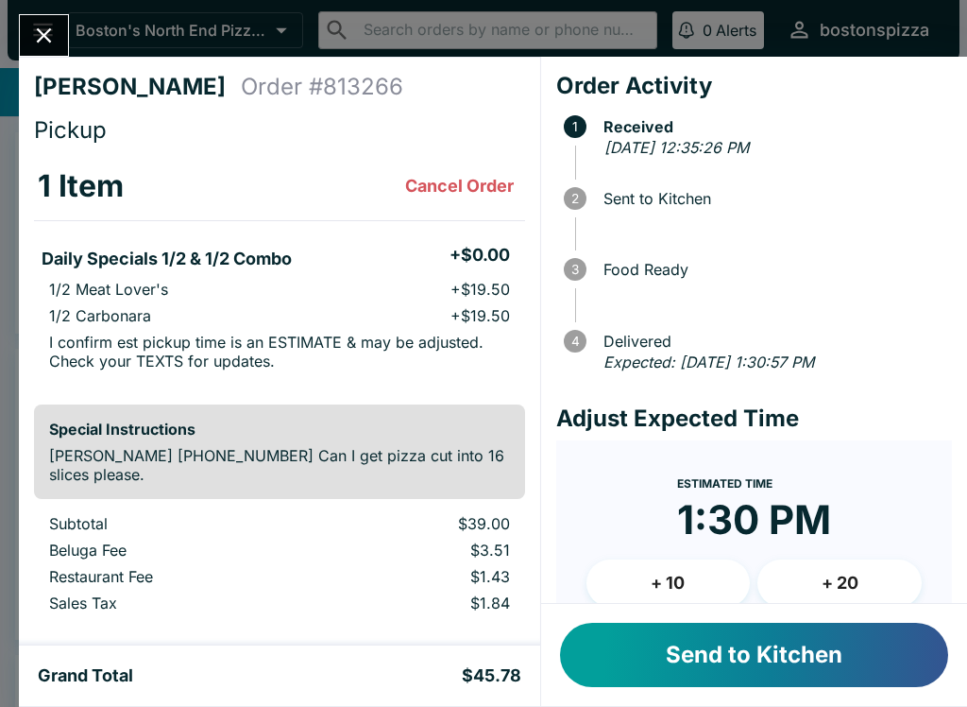
click at [853, 572] on button "+ 20" at bounding box center [840, 582] width 164 height 47
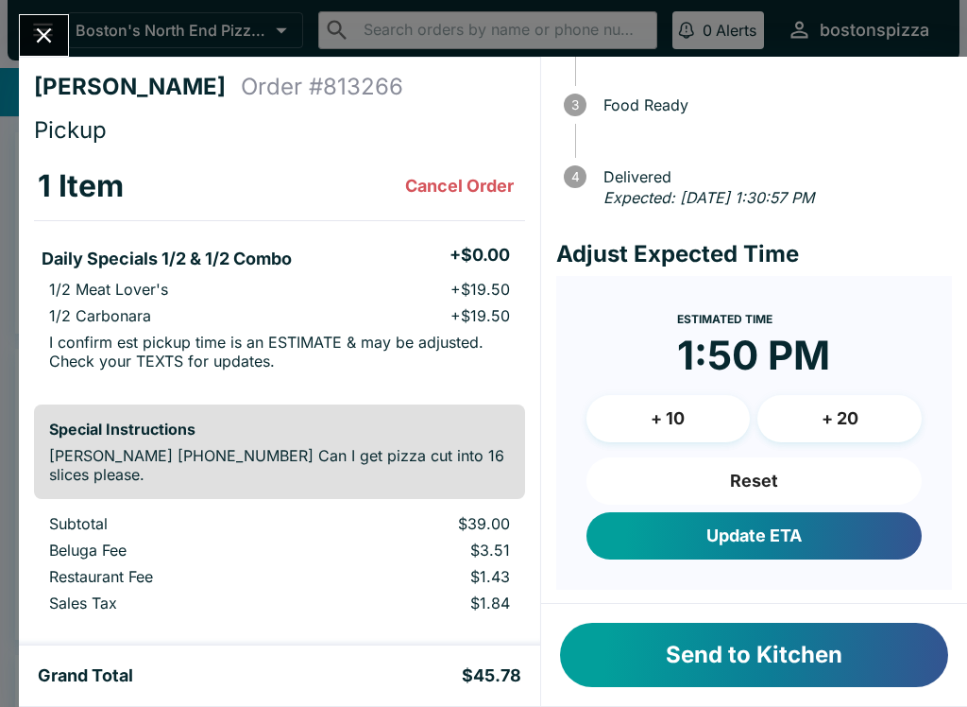
scroll to position [163, 0]
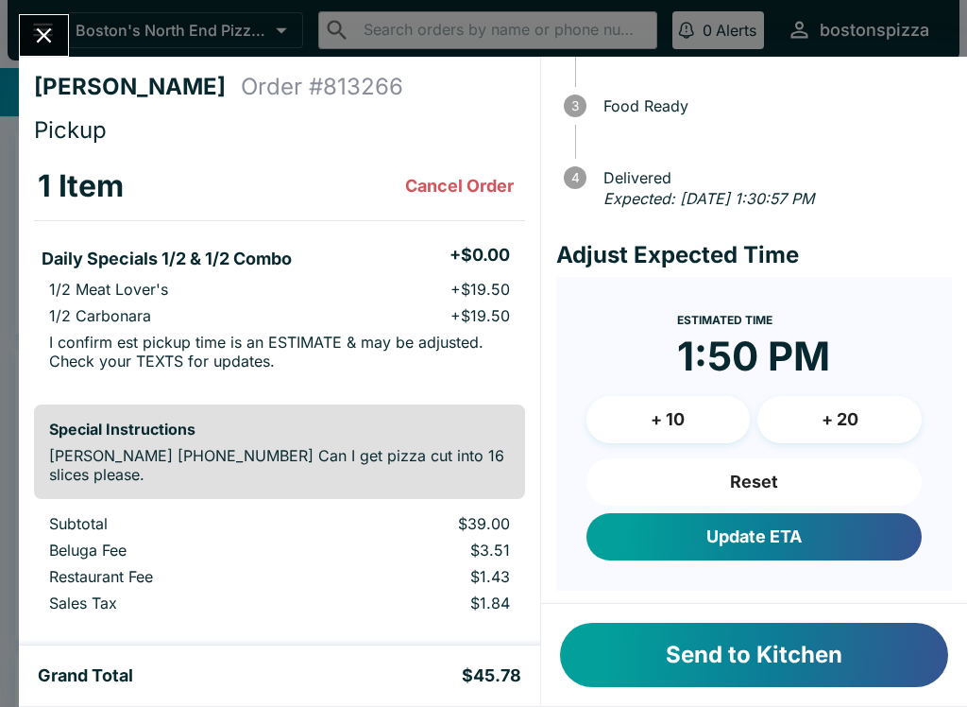
click at [754, 536] on button "Update ETA" at bounding box center [754, 536] width 335 height 47
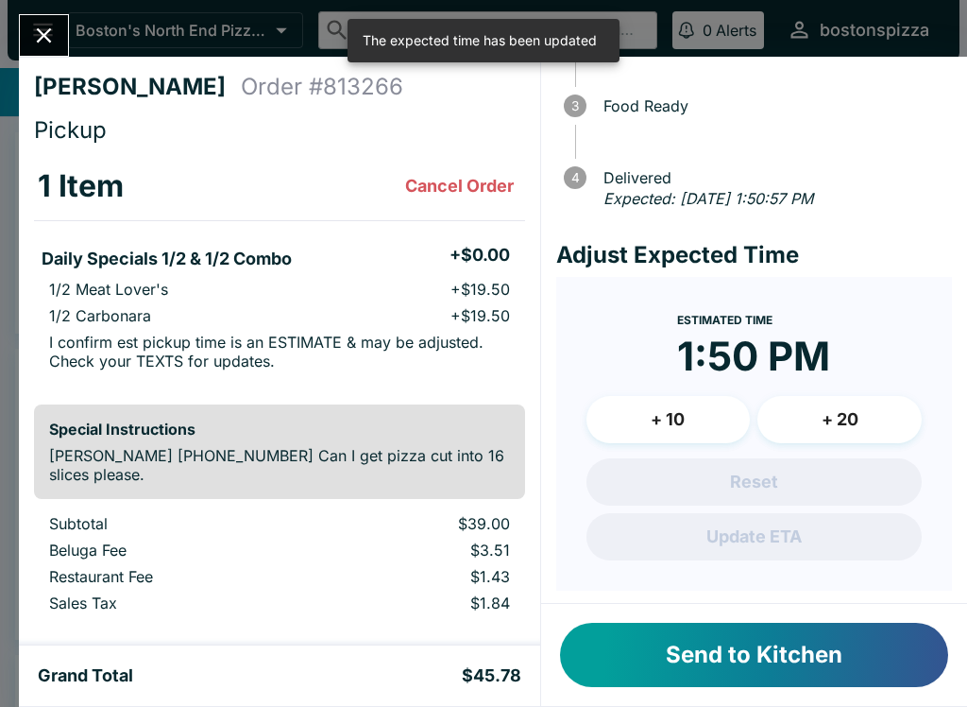
click at [782, 654] on button "Send to Kitchen" at bounding box center [754, 655] width 388 height 64
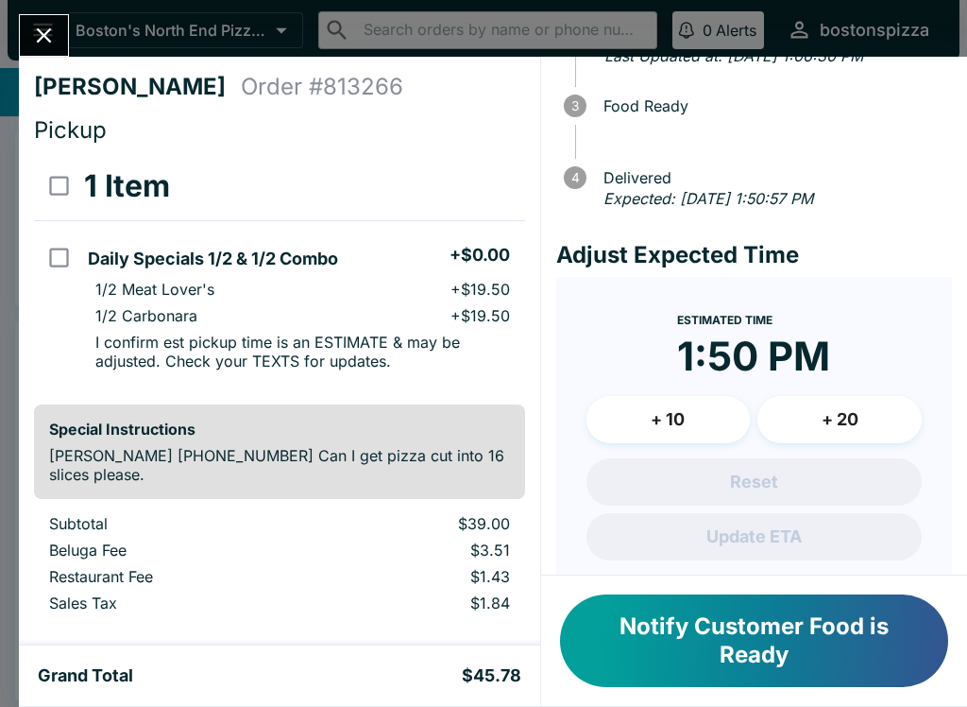
click at [45, 27] on icon "Close" at bounding box center [44, 36] width 26 height 26
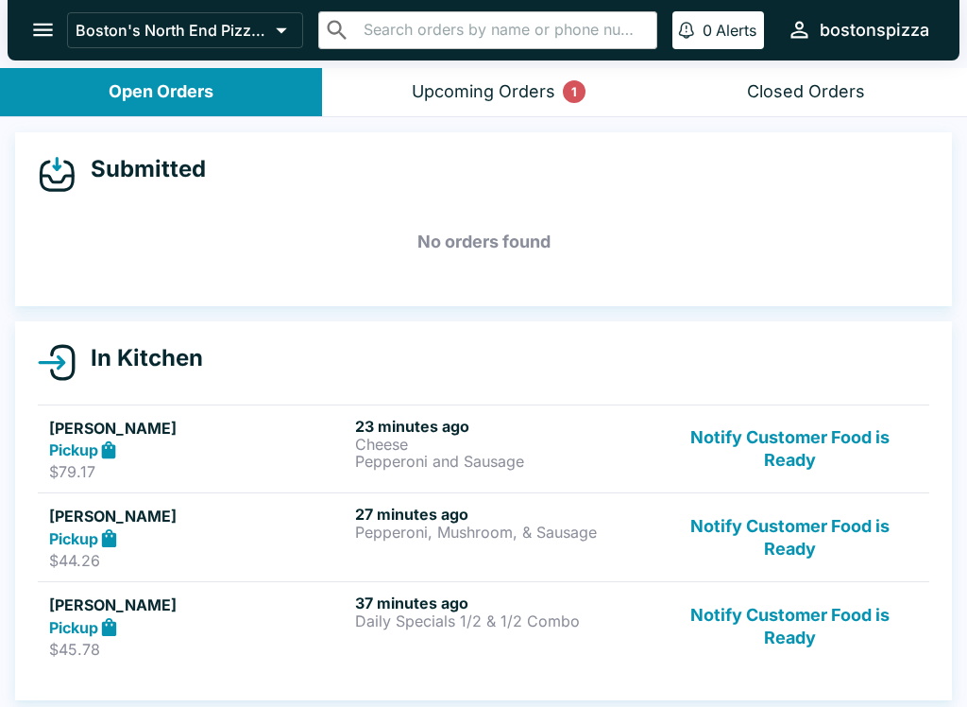
click at [392, 445] on p "Cheese" at bounding box center [504, 444] width 299 height 17
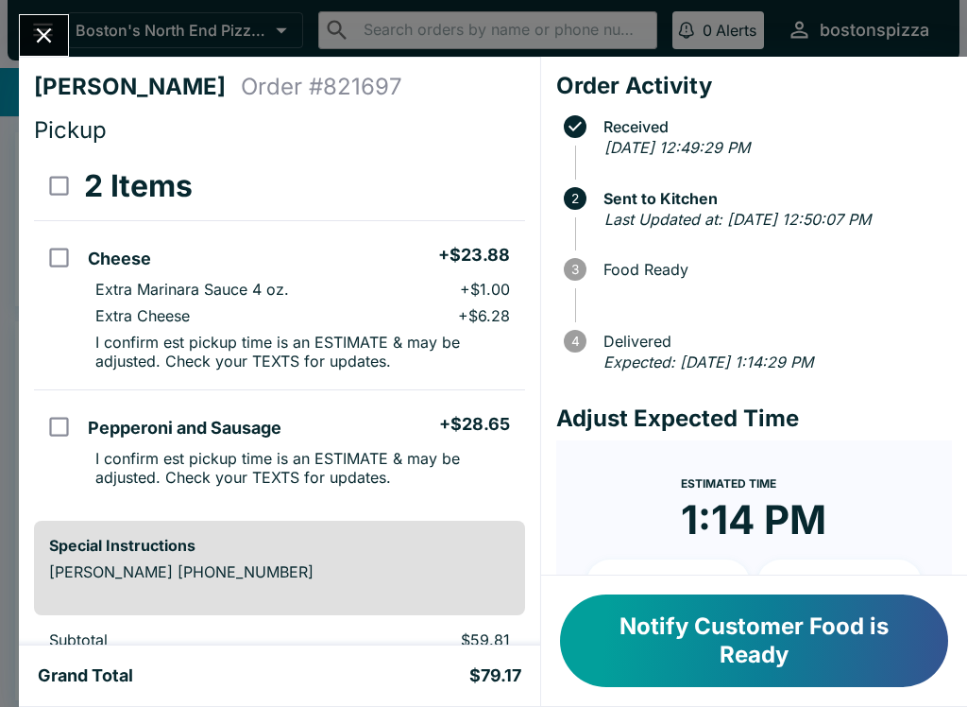
click at [837, 633] on button "Notify Customer Food is Ready" at bounding box center [754, 640] width 388 height 93
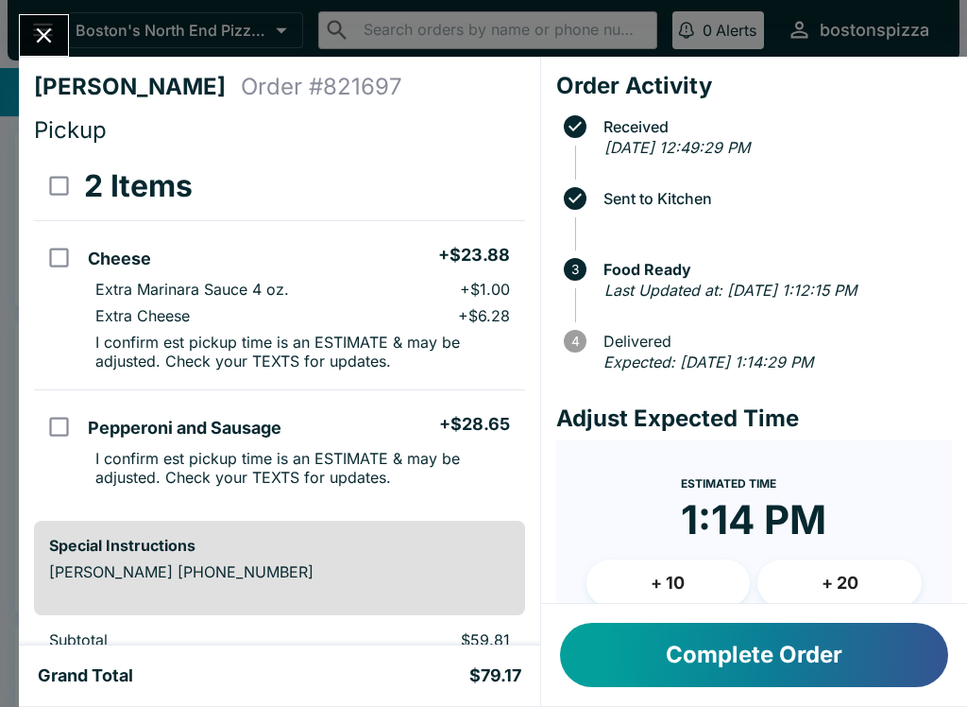
click at [812, 676] on button "Complete Order" at bounding box center [754, 655] width 388 height 64
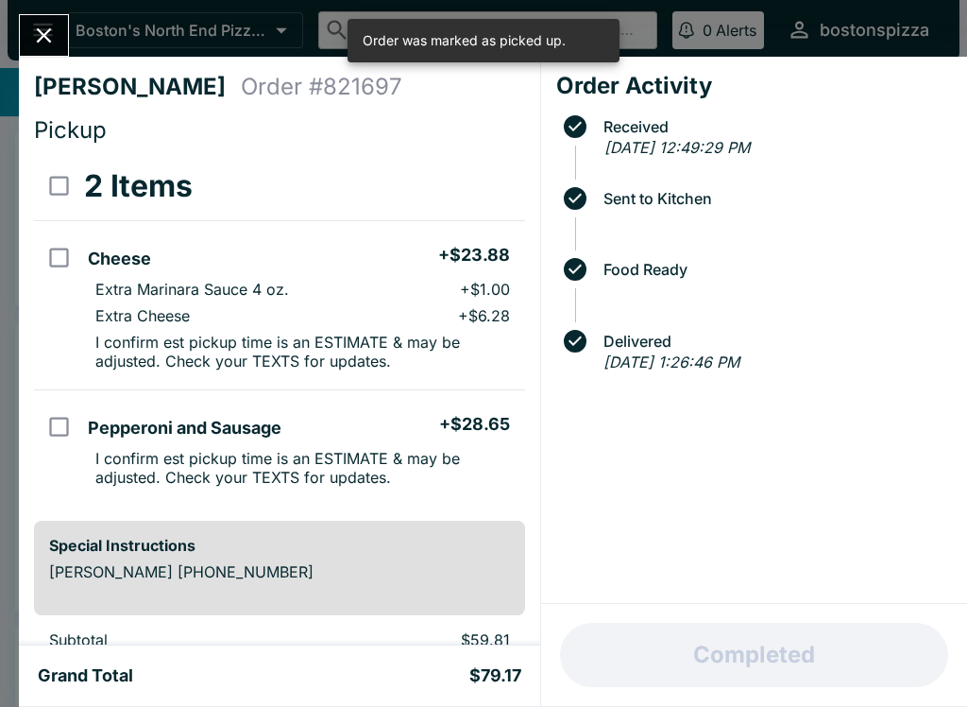
click at [38, 29] on icon "Close" at bounding box center [44, 35] width 15 height 15
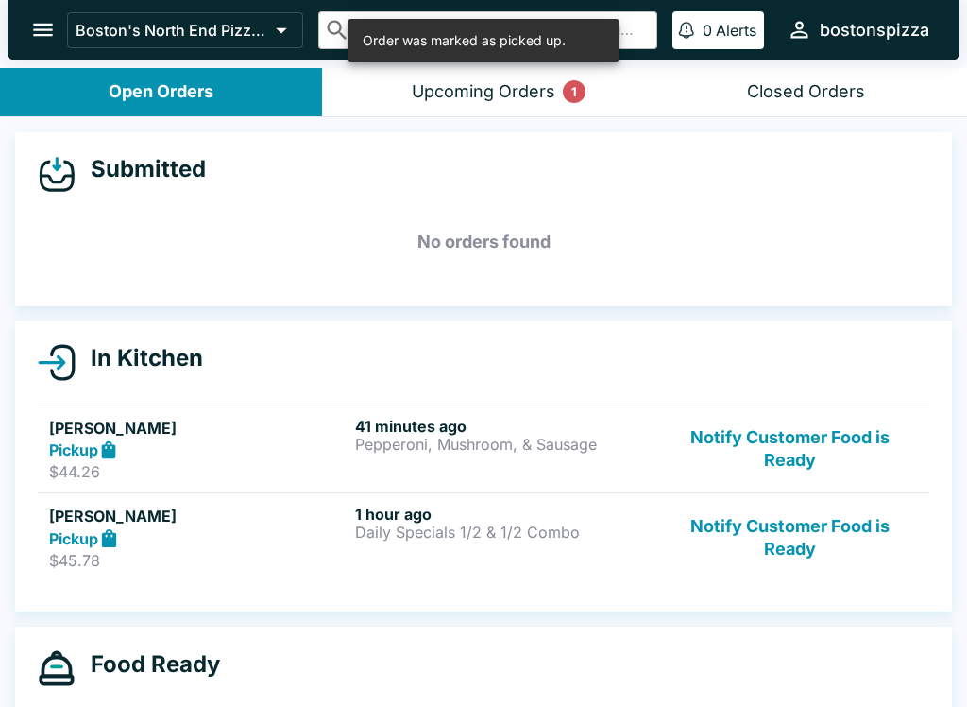
click at [782, 535] on button "Notify Customer Food is Ready" at bounding box center [790, 536] width 256 height 65
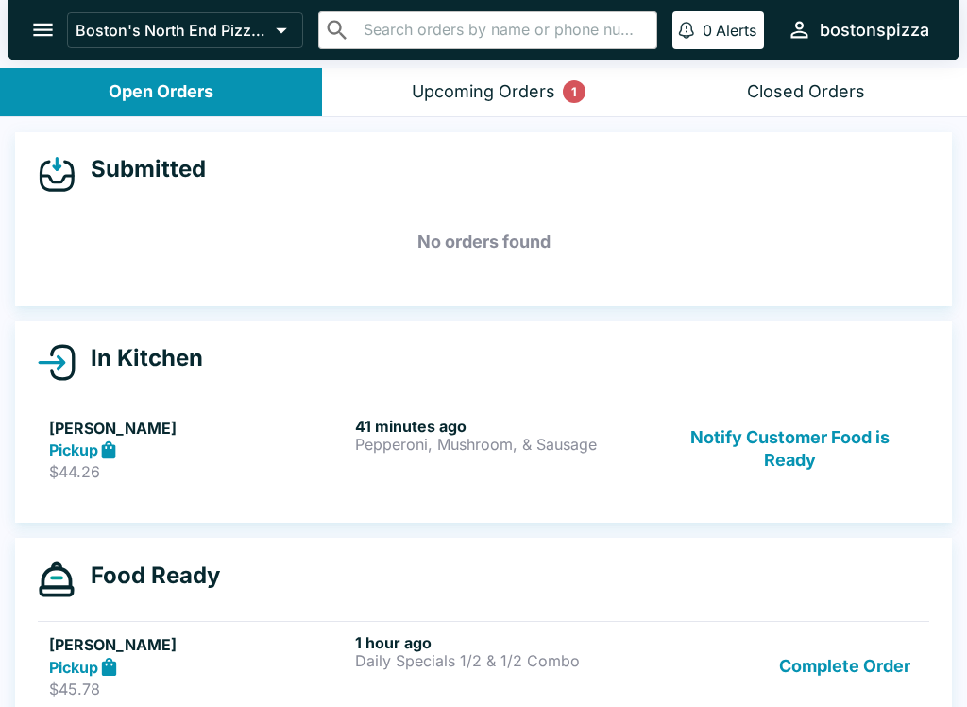
click at [423, 440] on p "Pepperoni, Mushroom, & Sausage" at bounding box center [504, 444] width 299 height 17
